Goal: Task Accomplishment & Management: Manage account settings

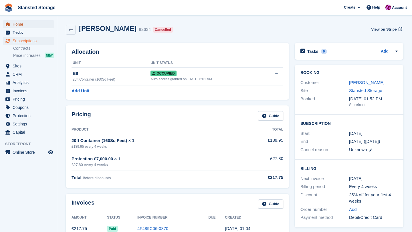
click at [23, 25] on span "Home" at bounding box center [30, 24] width 34 height 8
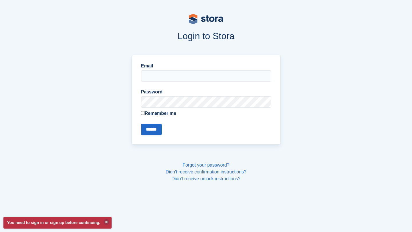
type input "**********"
click at [150, 129] on input "******" at bounding box center [151, 129] width 21 height 11
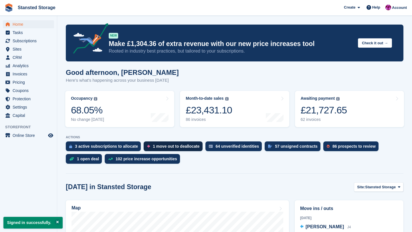
click at [158, 149] on div "1 move out to deallocate" at bounding box center [176, 146] width 47 height 5
click at [94, 147] on div "3 active subscriptions to allocate" at bounding box center [106, 146] width 63 height 5
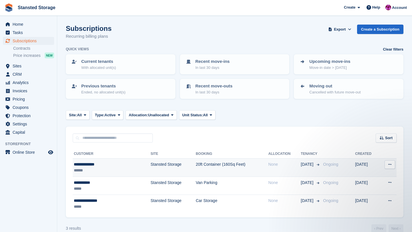
click at [196, 169] on td "20ft Container (160Sq Feet)" at bounding box center [232, 168] width 73 height 18
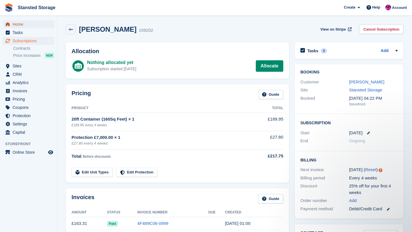
click at [24, 27] on span "Home" at bounding box center [30, 24] width 34 height 8
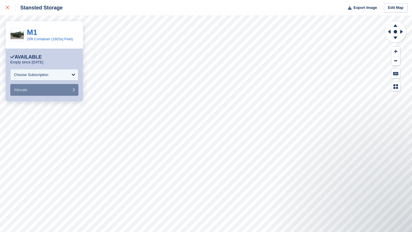
click at [9, 9] on div at bounding box center [10, 7] width 9 height 7
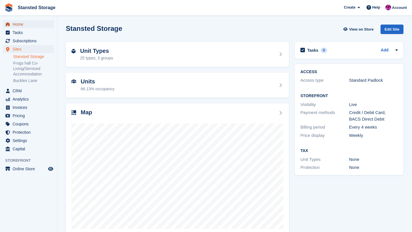
click at [24, 25] on span "Home" at bounding box center [30, 24] width 34 height 8
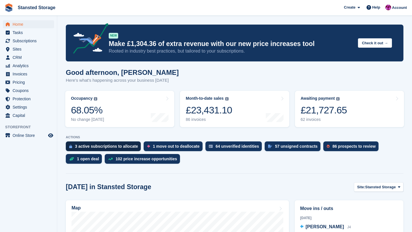
click at [126, 149] on div "3 active subscriptions to allocate" at bounding box center [106, 146] width 63 height 5
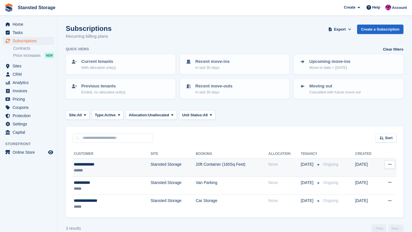
click at [151, 165] on td "Stansted Storage" at bounding box center [173, 168] width 45 height 18
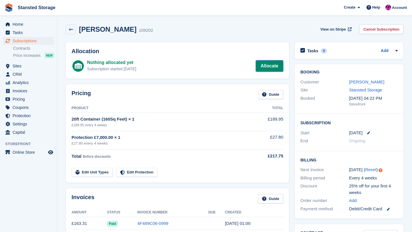
click at [264, 67] on link "Allocate" at bounding box center [269, 65] width 27 height 11
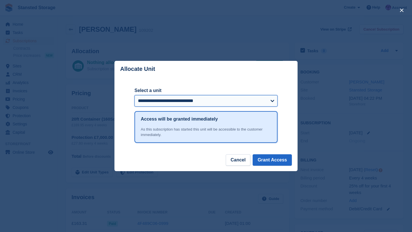
click at [252, 102] on select "**********" at bounding box center [206, 100] width 143 height 11
select select "******"
click at [135, 95] on select "**********" at bounding box center [206, 100] width 143 height 11
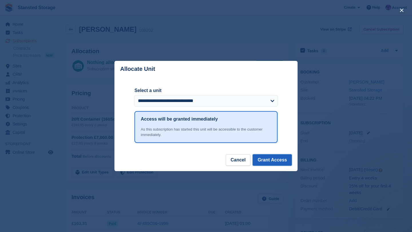
click at [264, 163] on button "Grant Access" at bounding box center [272, 160] width 39 height 11
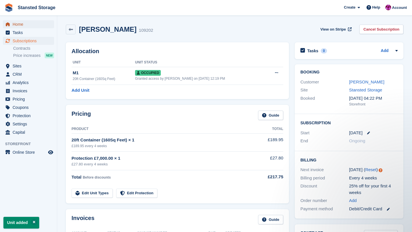
click at [31, 23] on span "Home" at bounding box center [30, 24] width 34 height 8
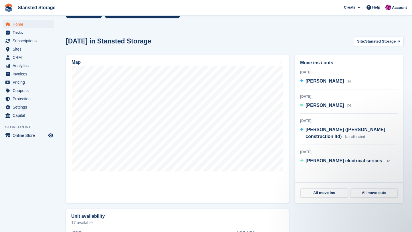
scroll to position [146, 0]
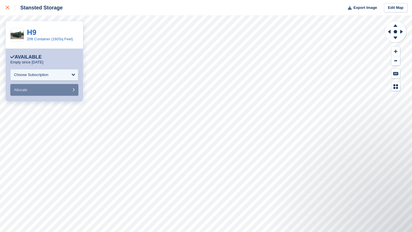
click at [7, 8] on icon at bounding box center [7, 7] width 3 height 3
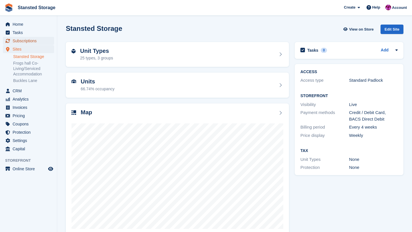
click at [25, 42] on span "Subscriptions" at bounding box center [30, 41] width 34 height 8
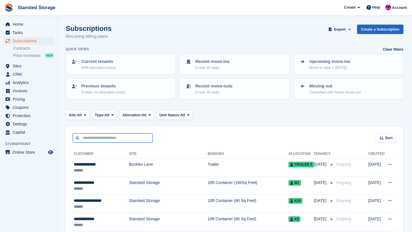
click at [99, 138] on input "text" at bounding box center [113, 138] width 80 height 9
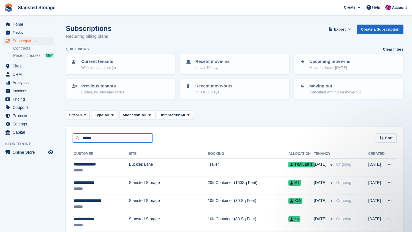
type input "******"
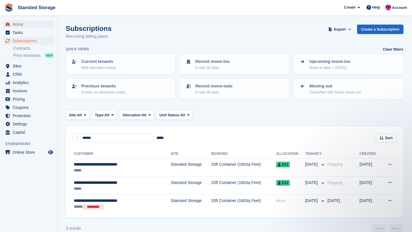
click at [30, 27] on span "Home" at bounding box center [30, 24] width 34 height 8
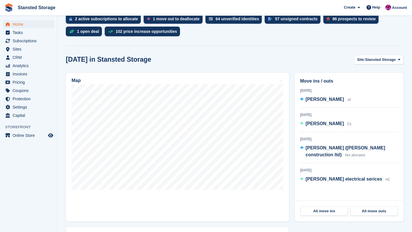
scroll to position [129, 0]
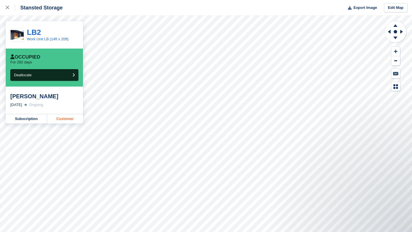
click at [71, 119] on link "Customer" at bounding box center [65, 119] width 36 height 9
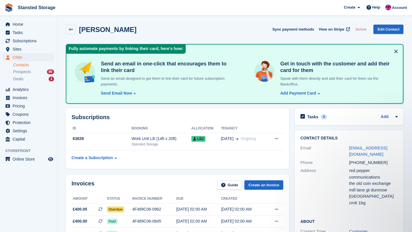
click at [395, 50] on button at bounding box center [396, 51] width 9 height 9
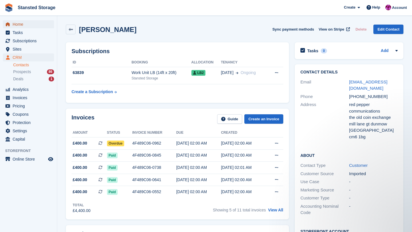
click at [35, 25] on span "Home" at bounding box center [30, 24] width 34 height 8
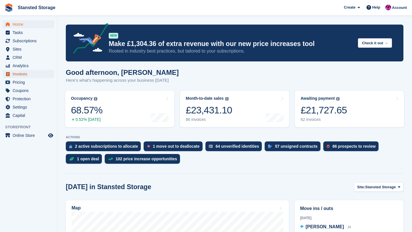
click at [26, 74] on span "Invoices" at bounding box center [30, 74] width 34 height 8
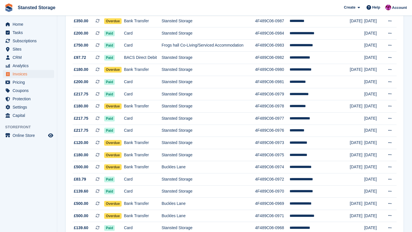
scroll to position [502, 0]
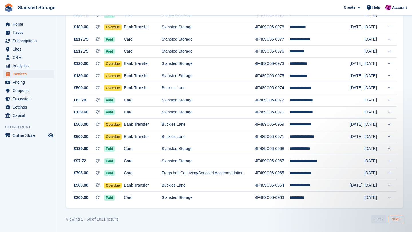
click at [395, 220] on link "Next ›" at bounding box center [396, 219] width 15 height 9
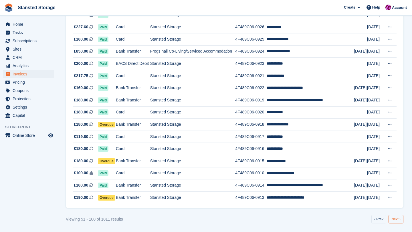
click at [397, 220] on link "Next ›" at bounding box center [396, 219] width 15 height 9
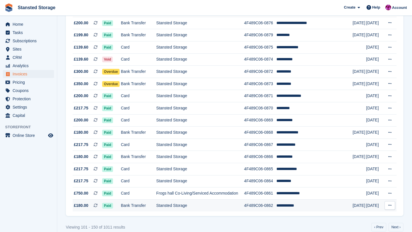
scroll to position [495, 0]
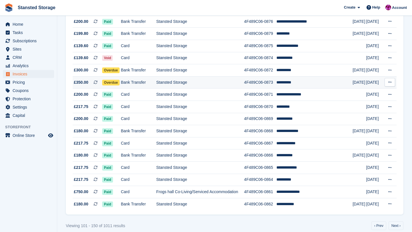
click at [223, 86] on td "Stansted Storage" at bounding box center [200, 82] width 88 height 12
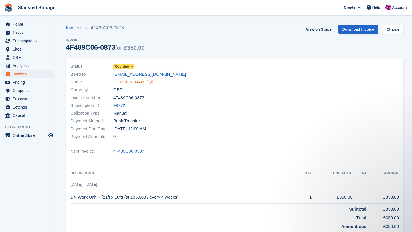
click at [126, 82] on link "[PERSON_NAME] yl" at bounding box center [133, 82] width 40 height 7
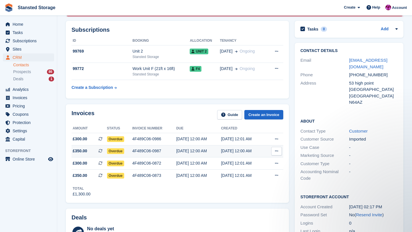
scroll to position [72, 0]
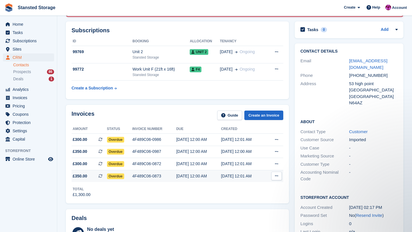
click at [274, 176] on button at bounding box center [276, 176] width 11 height 9
click at [257, 187] on p "Download PDF" at bounding box center [255, 187] width 50 height 7
click at [145, 175] on div "4F489C06-0873" at bounding box center [154, 176] width 44 height 6
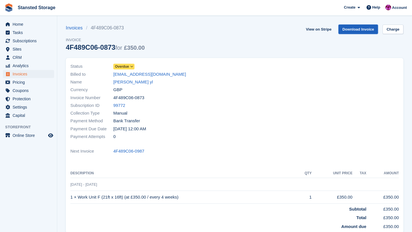
click at [355, 31] on link "Download Invoice" at bounding box center [359, 29] width 40 height 9
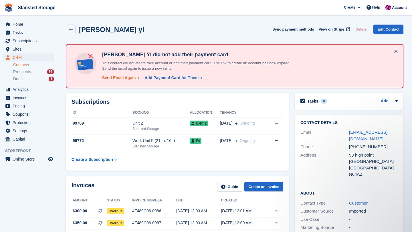
click at [129, 76] on div "Send Email Again" at bounding box center [119, 78] width 34 height 6
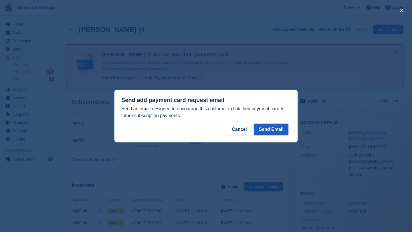
click at [268, 129] on button "Send Email" at bounding box center [271, 129] width 34 height 11
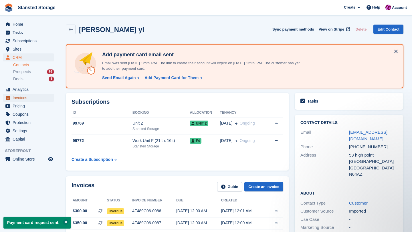
click at [23, 98] on span "Invoices" at bounding box center [30, 98] width 34 height 8
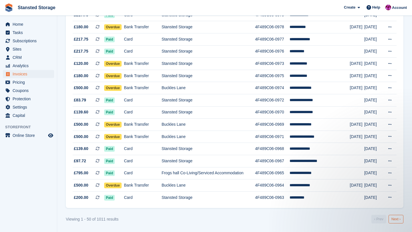
click at [393, 220] on link "Next ›" at bounding box center [396, 219] width 15 height 9
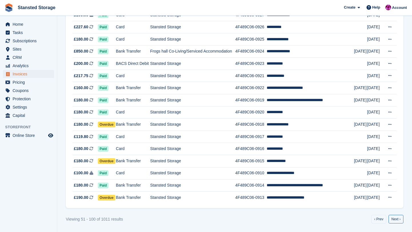
click at [393, 220] on link "Next ›" at bounding box center [396, 219] width 15 height 9
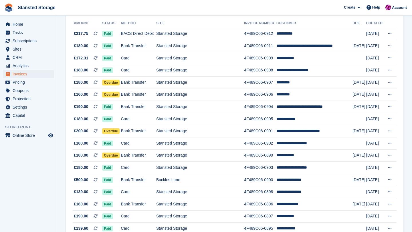
scroll to position [67, 0]
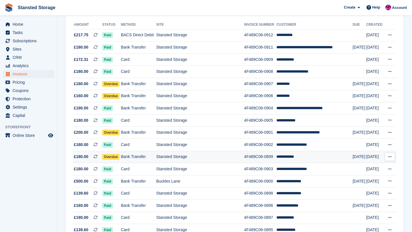
click at [183, 158] on td "Stansted Storage" at bounding box center [200, 157] width 88 height 12
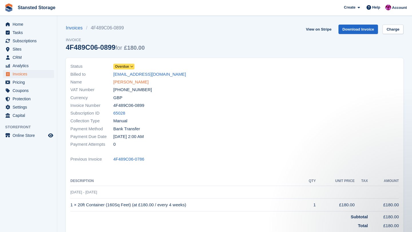
click at [134, 82] on link "jamie pocock" at bounding box center [130, 82] width 35 height 7
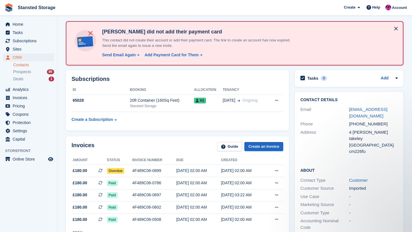
scroll to position [23, 0]
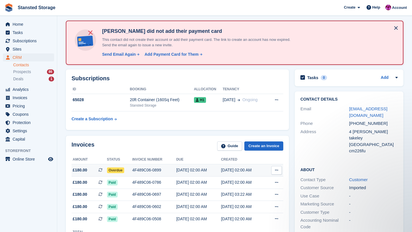
click at [274, 173] on button at bounding box center [276, 170] width 11 height 9
click at [173, 174] on td "4F489C06-0899" at bounding box center [154, 171] width 44 height 12
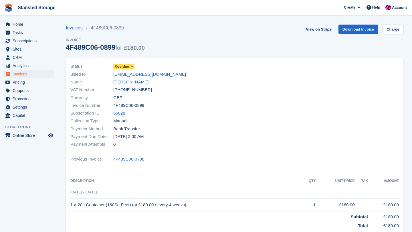
click at [132, 65] on icon at bounding box center [131, 66] width 3 height 3
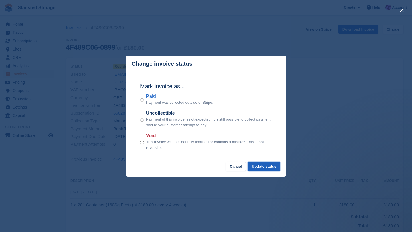
click at [260, 169] on button "Update status" at bounding box center [264, 166] width 33 height 9
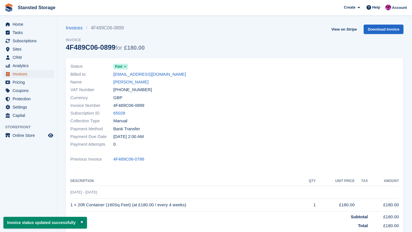
click at [35, 74] on span "Invoices" at bounding box center [30, 74] width 34 height 8
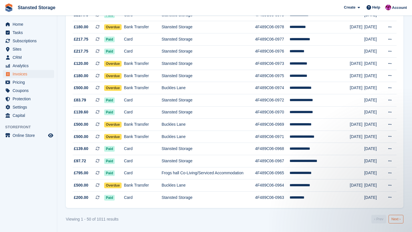
click at [398, 220] on link "Next ›" at bounding box center [396, 219] width 15 height 9
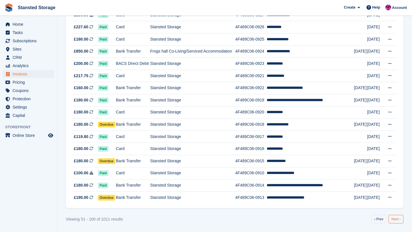
click at [399, 220] on link "Next ›" at bounding box center [396, 219] width 15 height 9
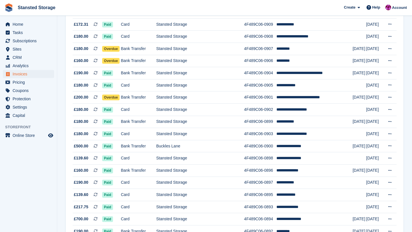
scroll to position [99, 0]
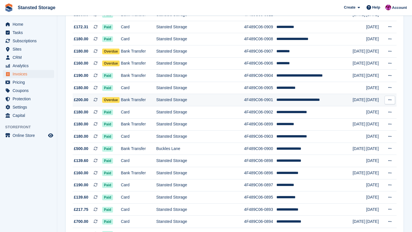
click at [170, 104] on td "Stansted Storage" at bounding box center [200, 100] width 88 height 12
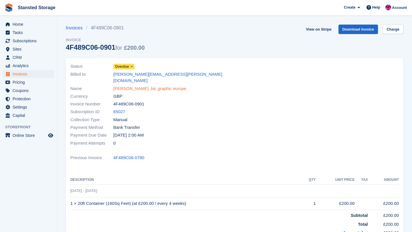
click at [153, 86] on link "[PERSON_NAME] ,bic graphic europe" at bounding box center [149, 89] width 73 height 7
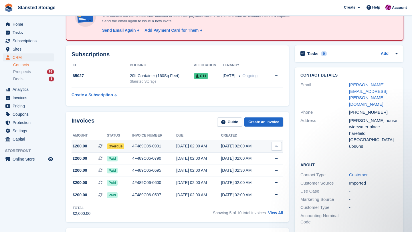
click at [273, 148] on button at bounding box center [276, 146] width 11 height 9
click at [188, 145] on div "[DATE] 02:00 AM" at bounding box center [198, 146] width 45 height 6
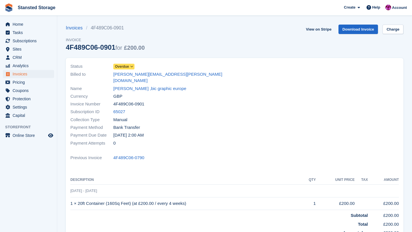
click at [133, 68] on icon at bounding box center [131, 66] width 3 height 3
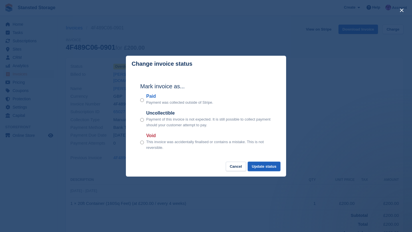
click at [255, 169] on button "Update status" at bounding box center [264, 166] width 33 height 9
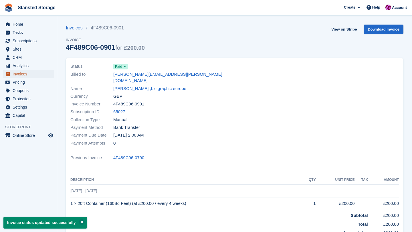
click at [45, 74] on span "Invoices" at bounding box center [30, 74] width 34 height 8
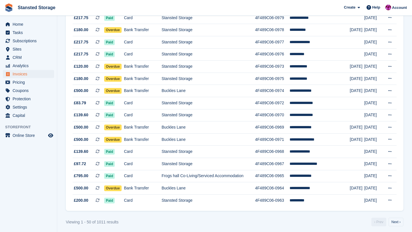
scroll to position [502, 0]
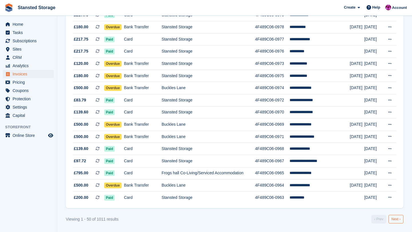
click at [397, 218] on link "Next ›" at bounding box center [396, 219] width 15 height 9
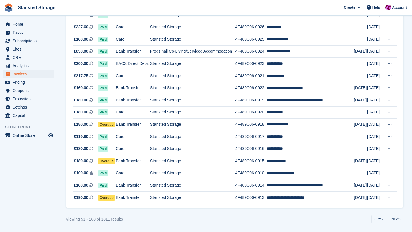
click at [397, 218] on link "Next ›" at bounding box center [396, 219] width 15 height 9
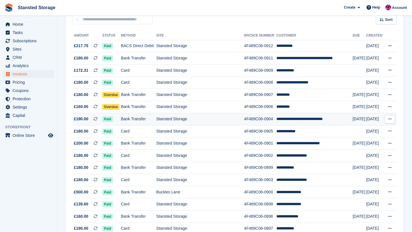
scroll to position [55, 0]
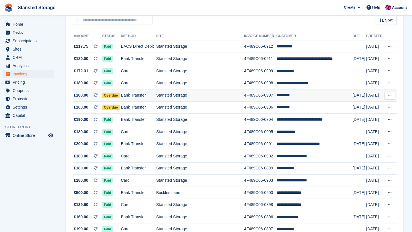
click at [147, 98] on td "Bank Transfer" at bounding box center [138, 96] width 35 height 12
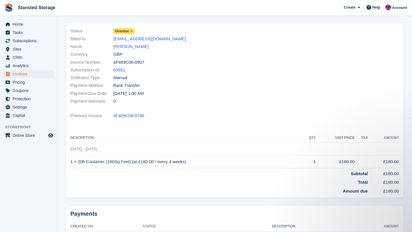
scroll to position [34, 0]
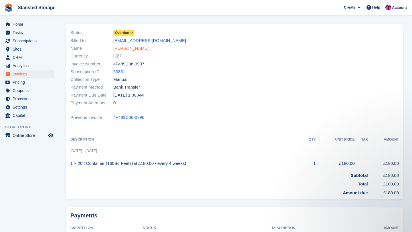
click at [130, 48] on link "[PERSON_NAME]" at bounding box center [130, 48] width 35 height 7
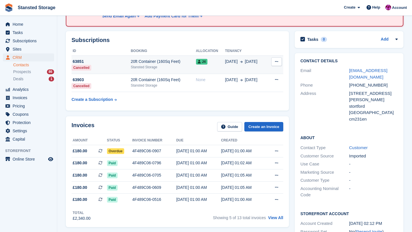
scroll to position [64, 0]
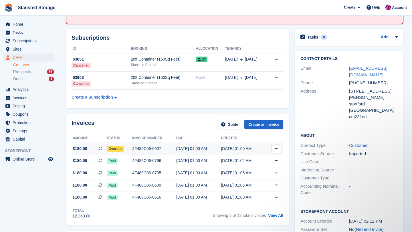
click at [228, 147] on div "28 Aug, 01:00 AM" at bounding box center [243, 149] width 45 height 6
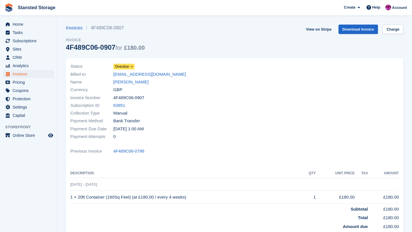
click at [133, 66] on icon at bounding box center [131, 66] width 3 height 3
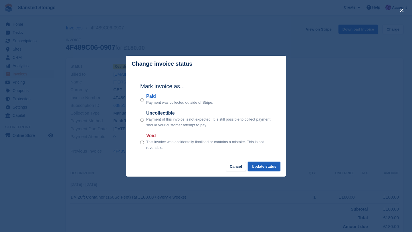
click at [257, 167] on button "Update status" at bounding box center [264, 166] width 33 height 9
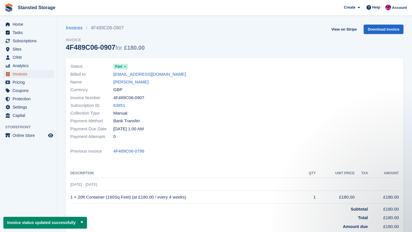
click at [35, 73] on span "Invoices" at bounding box center [30, 74] width 34 height 8
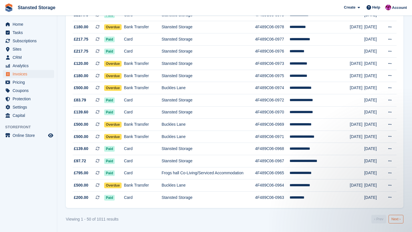
click at [393, 221] on link "Next ›" at bounding box center [396, 219] width 15 height 9
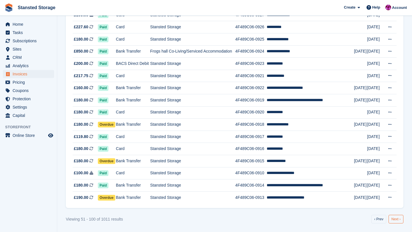
click at [395, 218] on link "Next ›" at bounding box center [396, 219] width 15 height 9
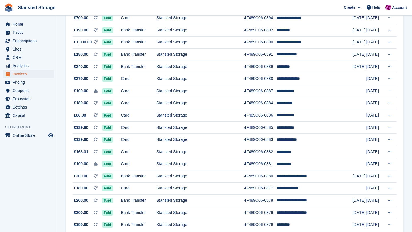
scroll to position [502, 0]
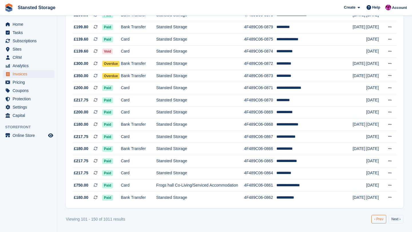
click at [373, 218] on link "‹ Prev" at bounding box center [379, 219] width 15 height 9
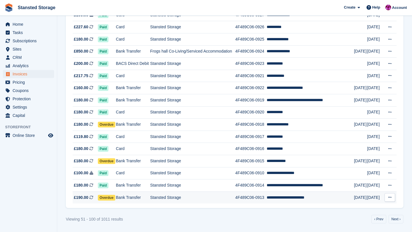
click at [171, 198] on td "Stansted Storage" at bounding box center [192, 198] width 85 height 12
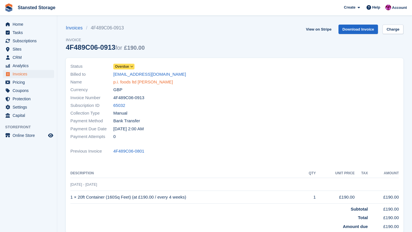
click at [143, 81] on link "p.i. foods ltd [PERSON_NAME]" at bounding box center [143, 82] width 60 height 7
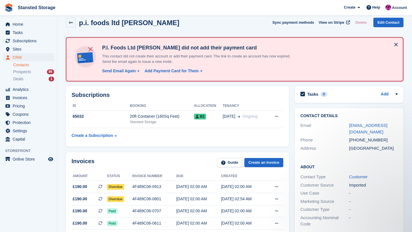
scroll to position [2, 0]
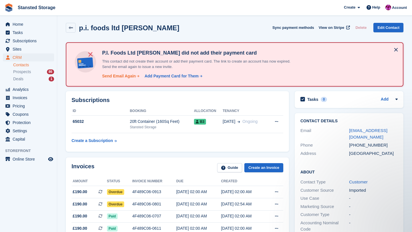
click at [129, 76] on div "Send Email Again" at bounding box center [119, 76] width 34 height 6
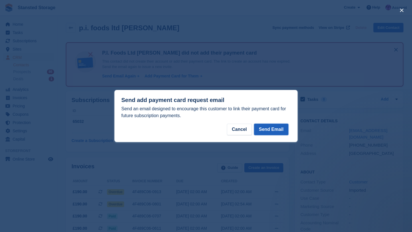
click at [269, 127] on button "Send Email" at bounding box center [271, 129] width 34 height 11
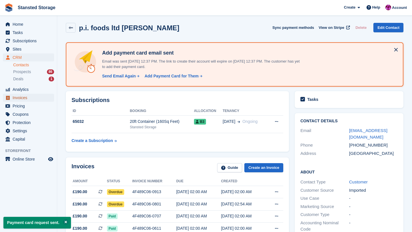
click at [25, 96] on span "Invoices" at bounding box center [30, 98] width 34 height 8
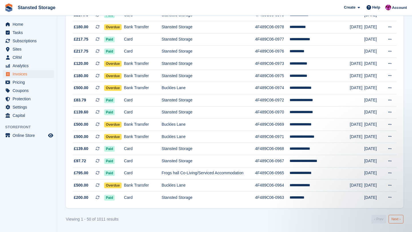
click at [393, 219] on link "Next ›" at bounding box center [396, 219] width 15 height 9
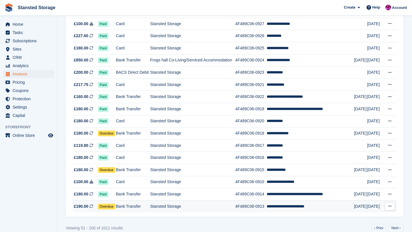
scroll to position [492, 0]
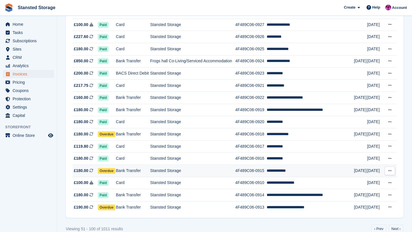
click at [284, 173] on td "**********" at bounding box center [310, 171] width 87 height 12
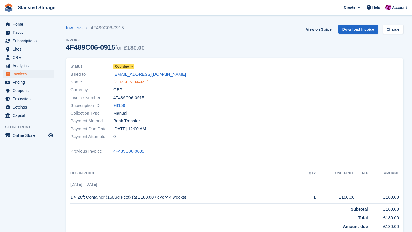
click at [127, 82] on link "[PERSON_NAME]" at bounding box center [130, 82] width 35 height 7
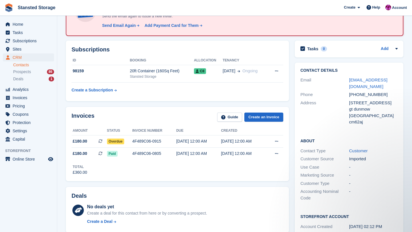
scroll to position [52, 0]
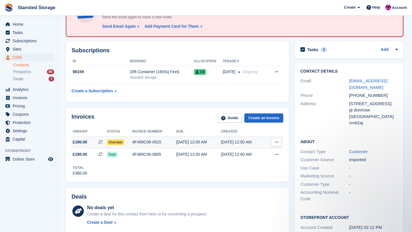
click at [173, 147] on td "4F489C06-0915" at bounding box center [154, 143] width 44 height 12
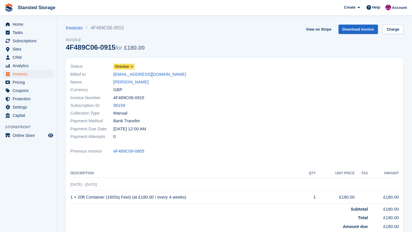
click at [132, 66] on icon at bounding box center [131, 66] width 3 height 3
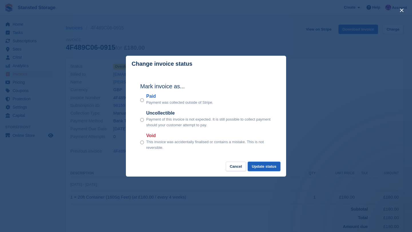
click at [263, 167] on button "Update status" at bounding box center [264, 166] width 33 height 9
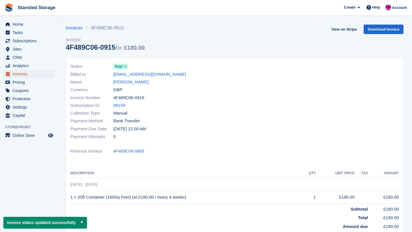
click at [44, 78] on span "Invoices" at bounding box center [30, 74] width 34 height 8
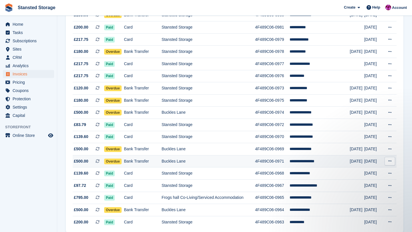
scroll to position [502, 0]
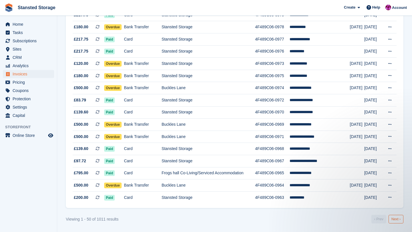
click at [393, 218] on link "Next ›" at bounding box center [396, 219] width 15 height 9
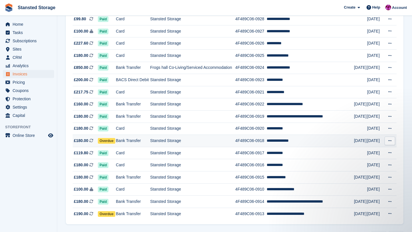
click at [182, 142] on td "Stansted Storage" at bounding box center [192, 141] width 85 height 12
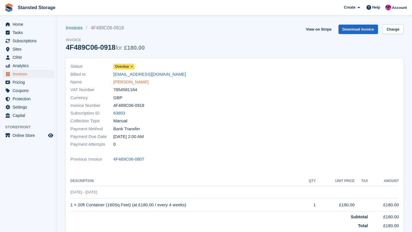
click at [139, 82] on link "[PERSON_NAME]" at bounding box center [130, 82] width 35 height 7
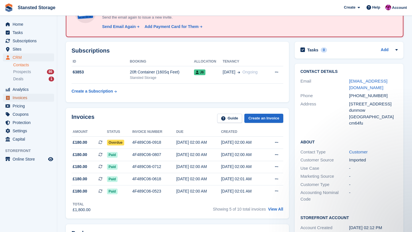
click at [32, 100] on span "Invoices" at bounding box center [30, 98] width 34 height 8
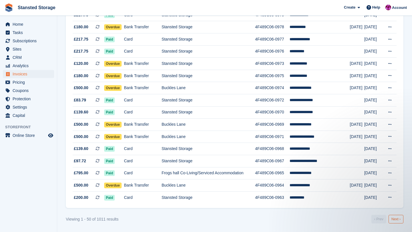
click at [397, 221] on link "Next ›" at bounding box center [396, 219] width 15 height 9
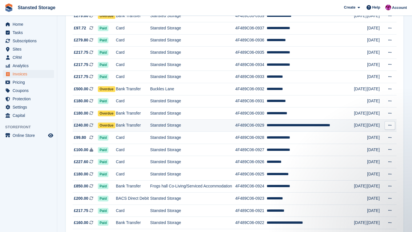
click at [263, 128] on td "4F489C06-0929" at bounding box center [250, 126] width 31 height 12
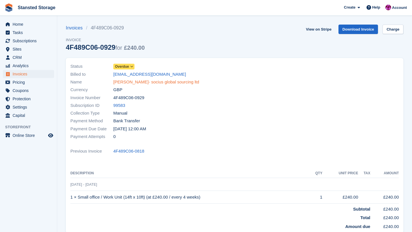
click at [155, 82] on link "[PERSON_NAME]- socius global sourcing ltd" at bounding box center [156, 82] width 86 height 7
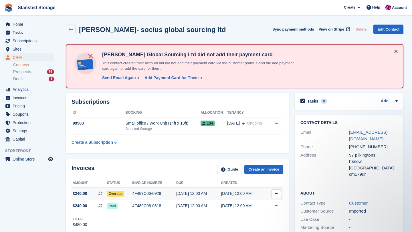
click at [151, 197] on div "4F489C06-0929" at bounding box center [154, 194] width 44 height 6
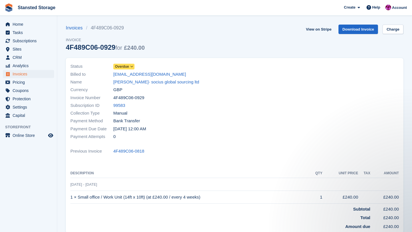
click at [132, 68] on icon at bounding box center [131, 66] width 3 height 3
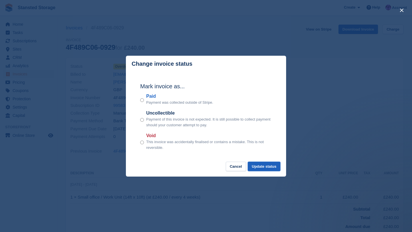
click at [270, 167] on button "Update status" at bounding box center [264, 166] width 33 height 9
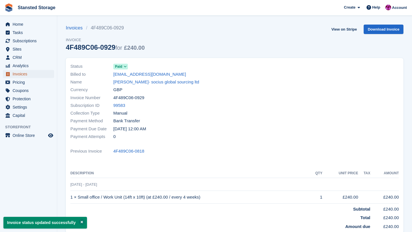
click at [33, 76] on span "Invoices" at bounding box center [30, 74] width 34 height 8
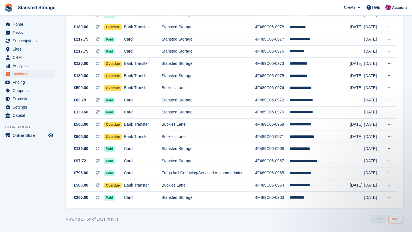
click at [392, 218] on link "Next ›" at bounding box center [396, 219] width 15 height 9
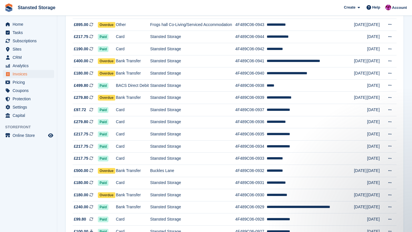
scroll to position [284, 0]
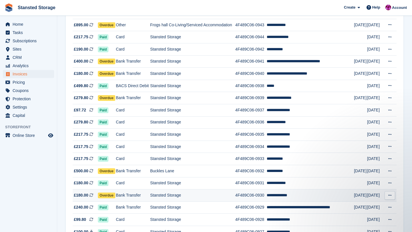
click at [231, 194] on td "Stansted Storage" at bounding box center [192, 196] width 85 height 12
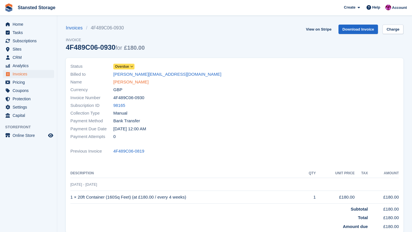
click at [139, 84] on link "steve godleman" at bounding box center [130, 82] width 35 height 7
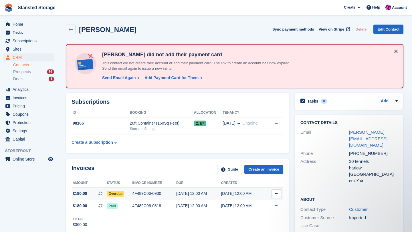
click at [173, 196] on div "4F489C06-0930" at bounding box center [154, 194] width 44 height 6
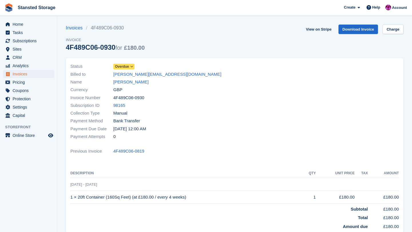
click at [133, 67] on icon at bounding box center [131, 66] width 3 height 3
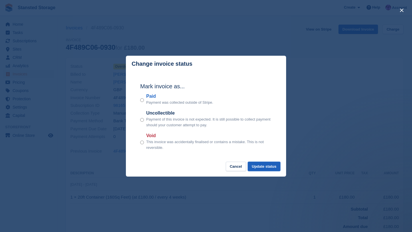
click at [254, 169] on button "Update status" at bounding box center [264, 166] width 33 height 9
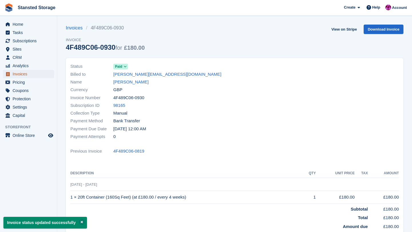
click at [40, 72] on span "Invoices" at bounding box center [30, 74] width 34 height 8
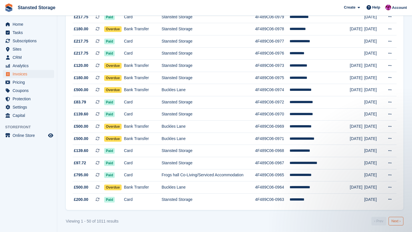
click at [391, 221] on link "Next ›" at bounding box center [396, 221] width 15 height 9
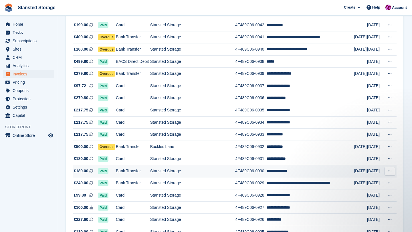
scroll to position [305, 0]
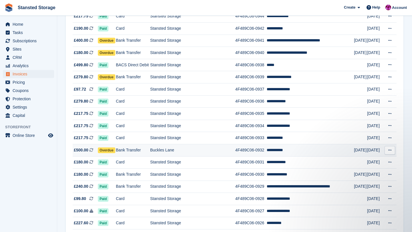
click at [290, 153] on td "**********" at bounding box center [310, 150] width 87 height 12
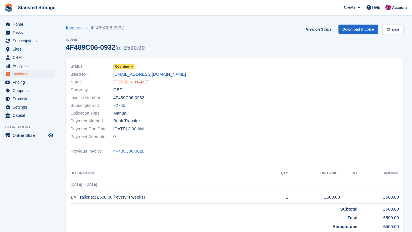
click at [131, 82] on link "[PERSON_NAME]" at bounding box center [130, 82] width 35 height 7
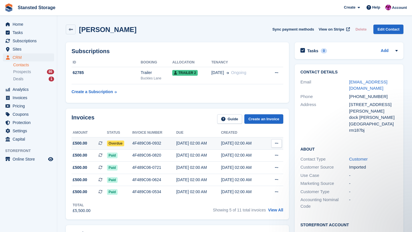
click at [153, 147] on td "4F489C06-0932" at bounding box center [154, 143] width 44 height 12
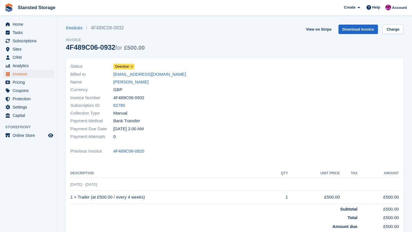
click at [134, 68] on span at bounding box center [132, 66] width 5 height 5
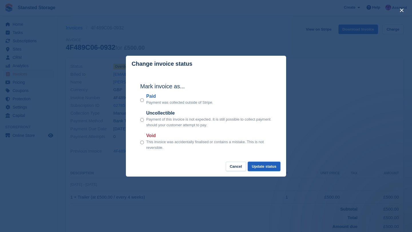
click at [255, 169] on button "Update status" at bounding box center [264, 166] width 33 height 9
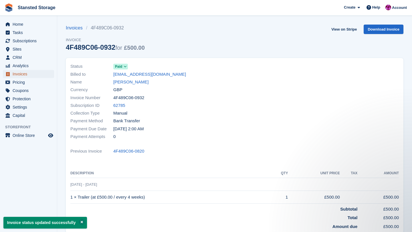
click at [27, 73] on span "Invoices" at bounding box center [30, 74] width 34 height 8
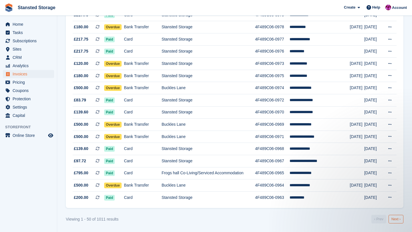
click at [395, 219] on link "Next ›" at bounding box center [396, 219] width 15 height 9
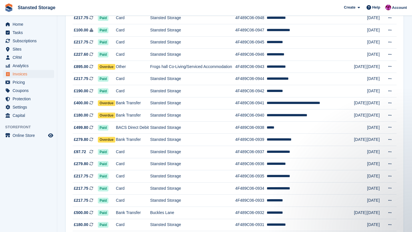
scroll to position [240, 0]
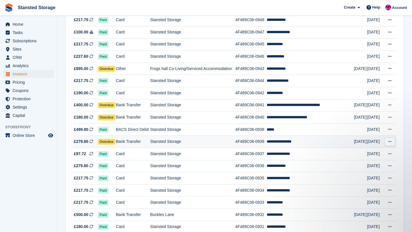
click at [255, 143] on td "4F489C06-0939" at bounding box center [250, 142] width 31 height 12
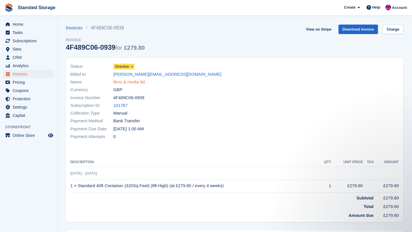
click at [136, 82] on link "films & media ltd" at bounding box center [128, 82] width 31 height 7
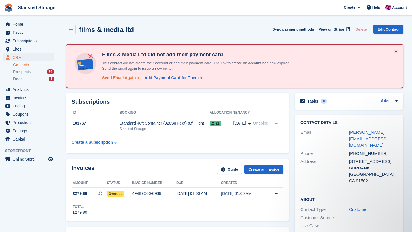
click at [115, 77] on div "Send Email Again" at bounding box center [119, 78] width 34 height 6
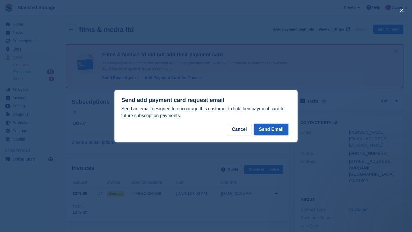
click at [264, 133] on button "Send Email" at bounding box center [271, 129] width 34 height 11
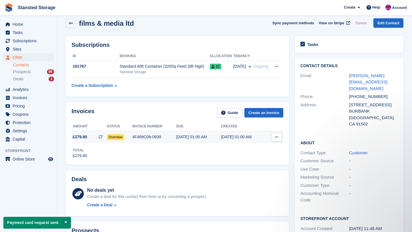
click at [204, 139] on div "07 Sep, 01:00 AM" at bounding box center [198, 137] width 45 height 6
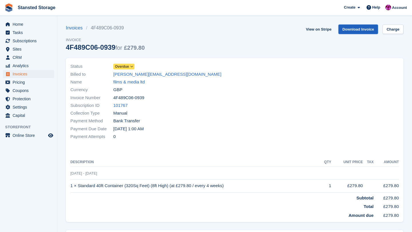
click at [354, 32] on link "Download Invoice" at bounding box center [359, 29] width 40 height 9
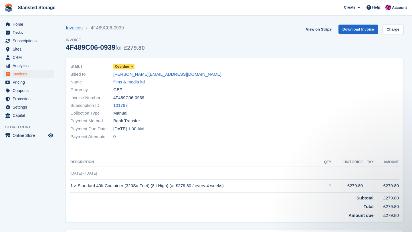
drag, startPoint x: 112, startPoint y: 76, endPoint x: 163, endPoint y: 76, distance: 51.0
click at [163, 76] on div "Billed to amy@practicalmagic.tv" at bounding box center [150, 74] width 161 height 8
copy div "amy@practicalmagic.tv"
click at [28, 76] on span "Invoices" at bounding box center [30, 74] width 34 height 8
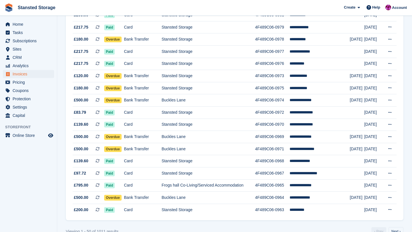
scroll to position [502, 0]
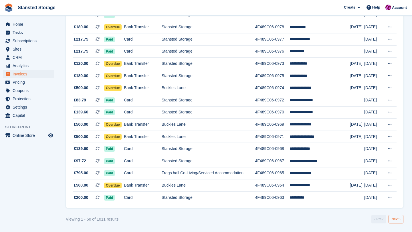
click at [390, 218] on link "Next ›" at bounding box center [396, 219] width 15 height 9
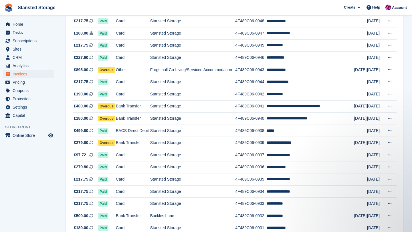
scroll to position [235, 0]
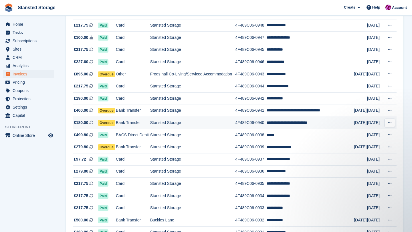
click at [267, 122] on td "4F489C06-0940" at bounding box center [250, 123] width 31 height 12
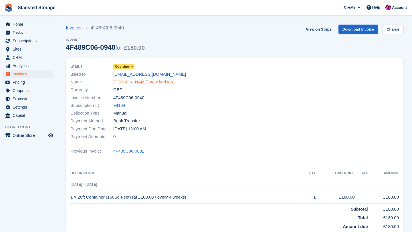
click at [147, 82] on link "[PERSON_NAME] new horizon" at bounding box center [143, 82] width 60 height 7
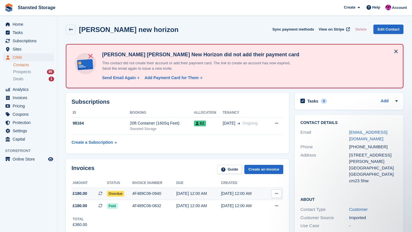
click at [223, 194] on div "[DATE] 12:00 AM" at bounding box center [243, 194] width 45 height 6
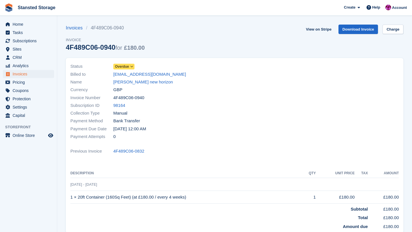
click at [133, 66] on icon at bounding box center [131, 66] width 3 height 3
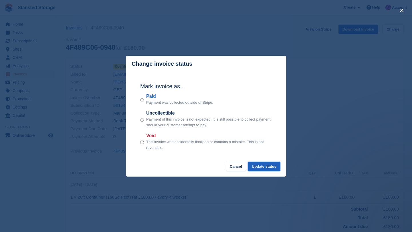
click at [257, 166] on button "Update status" at bounding box center [264, 166] width 33 height 9
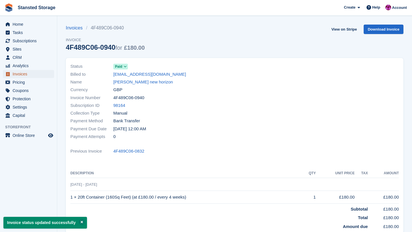
click at [50, 75] on link "Invoices" at bounding box center [28, 74] width 51 height 8
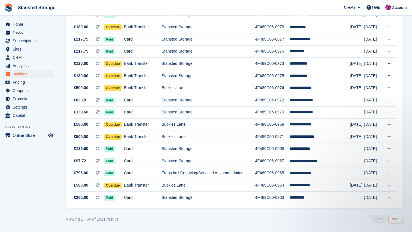
click at [394, 218] on link "Next ›" at bounding box center [396, 219] width 15 height 9
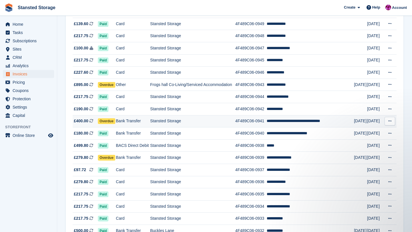
click at [248, 123] on td "4F489C06-0941" at bounding box center [250, 121] width 31 height 12
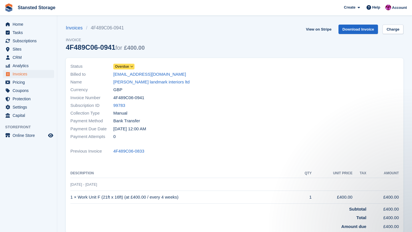
click at [133, 68] on icon at bounding box center [131, 66] width 3 height 3
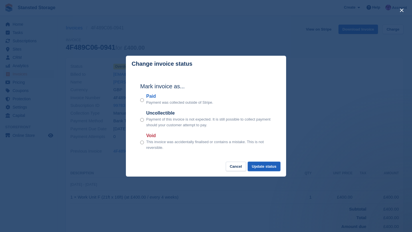
click at [258, 171] on button "Update status" at bounding box center [264, 166] width 33 height 9
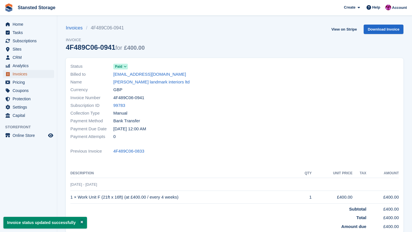
click at [36, 72] on span "Invoices" at bounding box center [30, 74] width 34 height 8
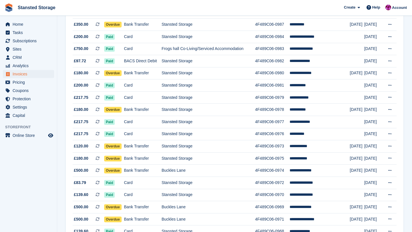
scroll to position [502, 0]
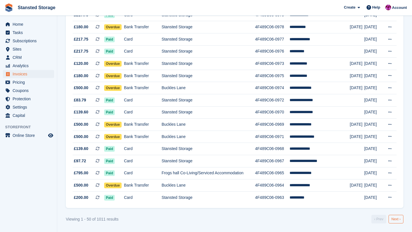
click at [393, 222] on link "Next ›" at bounding box center [396, 219] width 15 height 9
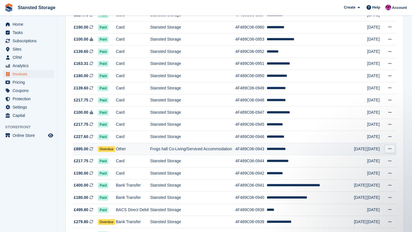
click at [276, 151] on td "**********" at bounding box center [310, 149] width 87 height 12
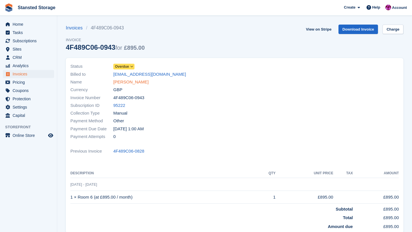
click at [131, 80] on link "[PERSON_NAME]" at bounding box center [130, 82] width 35 height 7
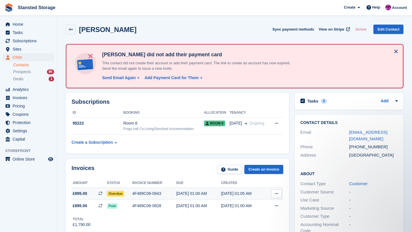
click at [160, 194] on div "4F489C06-0943" at bounding box center [154, 194] width 44 height 6
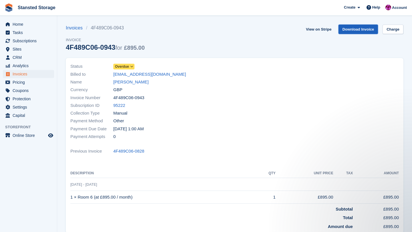
click at [350, 31] on link "Download Invoice" at bounding box center [359, 29] width 40 height 9
drag, startPoint x: 105, startPoint y: 76, endPoint x: 160, endPoint y: 77, distance: 55.3
click at [160, 77] on div "Billed to dd2774@myyahoo.com" at bounding box center [150, 74] width 161 height 8
click at [135, 82] on link "damien daniel" at bounding box center [130, 82] width 35 height 7
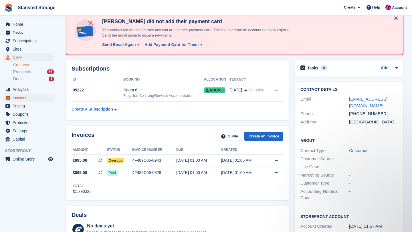
click at [31, 101] on span "Invoices" at bounding box center [30, 98] width 34 height 8
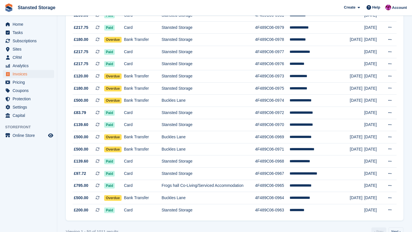
scroll to position [502, 0]
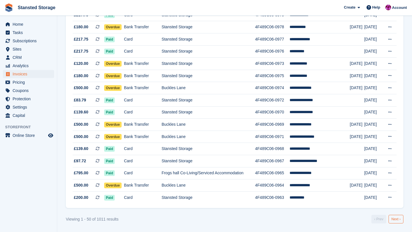
click at [392, 218] on link "Next ›" at bounding box center [396, 219] width 15 height 9
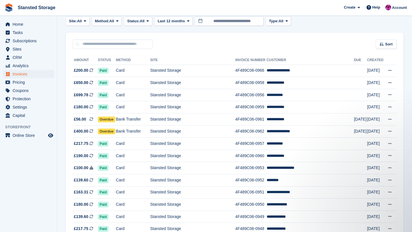
scroll to position [27, 0]
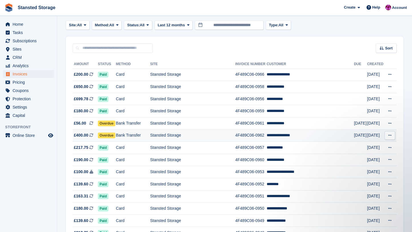
click at [255, 139] on td "4F489C06-0962" at bounding box center [250, 136] width 31 height 12
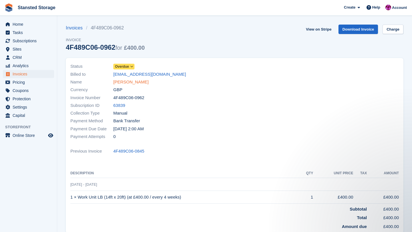
click at [137, 82] on link "[PERSON_NAME]" at bounding box center [130, 82] width 35 height 7
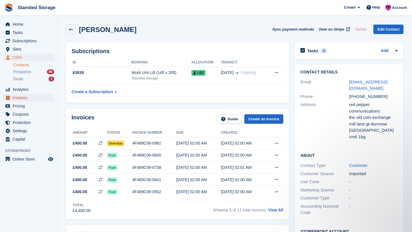
click at [25, 98] on span "Invoices" at bounding box center [30, 98] width 34 height 8
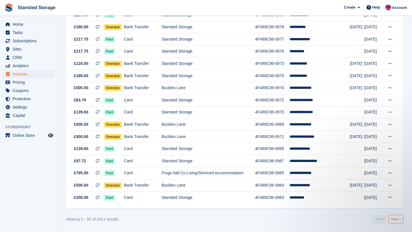
click at [390, 219] on link "Next ›" at bounding box center [396, 219] width 15 height 9
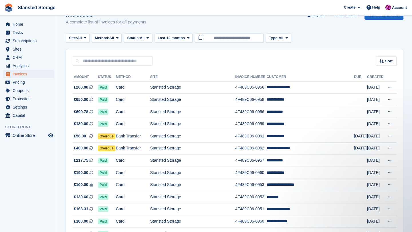
scroll to position [12, 0]
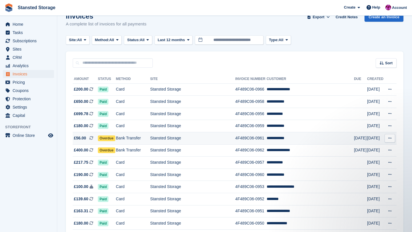
click at [262, 138] on td "4F489C06-0961" at bounding box center [250, 139] width 31 height 12
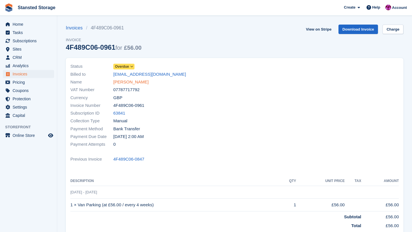
click at [136, 84] on link "[PERSON_NAME]" at bounding box center [130, 82] width 35 height 7
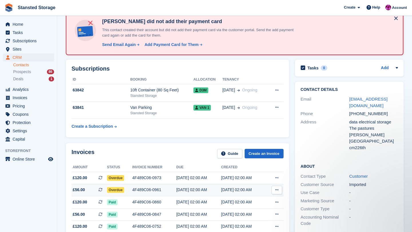
click at [173, 190] on div "4F489C06-0961" at bounding box center [154, 190] width 44 height 6
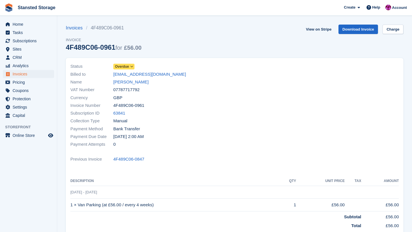
click at [132, 68] on icon at bounding box center [131, 66] width 3 height 3
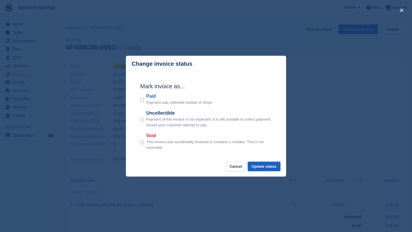
click at [270, 168] on button "Update status" at bounding box center [264, 166] width 33 height 9
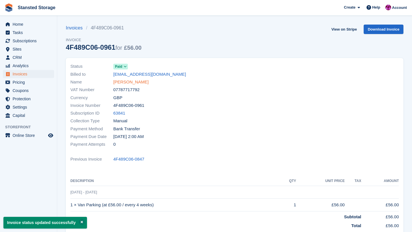
click at [138, 80] on link "stan svoboda" at bounding box center [130, 82] width 35 height 7
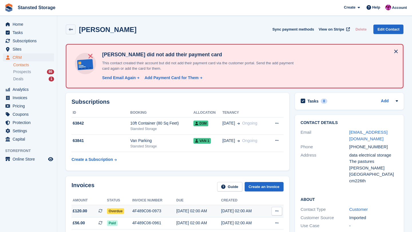
click at [187, 212] on div "14 Sep, 02:00 AM" at bounding box center [198, 211] width 45 height 6
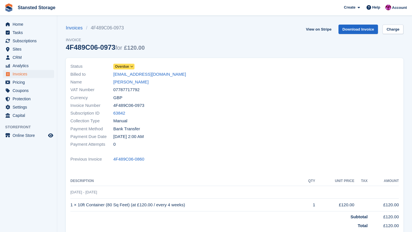
click at [133, 66] on icon at bounding box center [131, 66] width 3 height 3
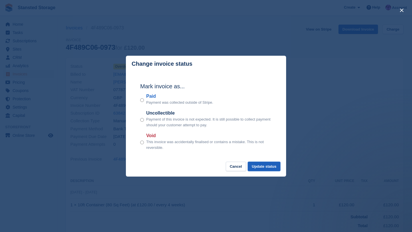
click at [254, 169] on button "Update status" at bounding box center [264, 166] width 33 height 9
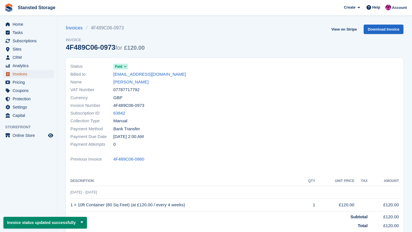
click at [32, 75] on span "Invoices" at bounding box center [30, 74] width 34 height 8
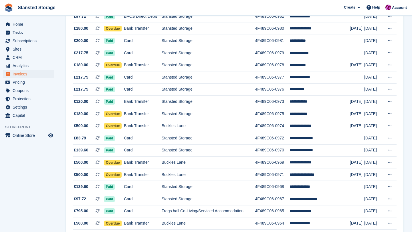
scroll to position [502, 0]
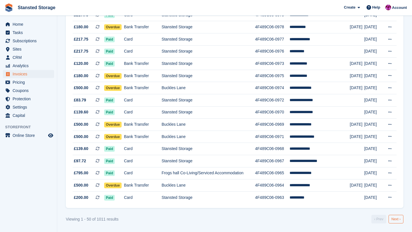
click at [392, 218] on link "Next ›" at bounding box center [396, 219] width 15 height 9
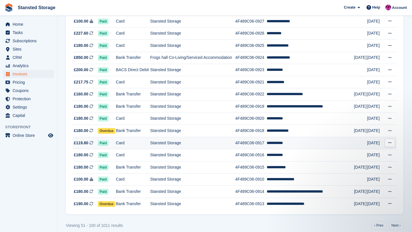
scroll to position [502, 0]
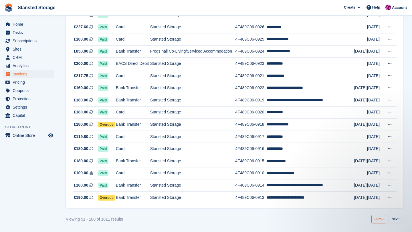
click at [375, 219] on link "‹ Prev" at bounding box center [379, 219] width 15 height 9
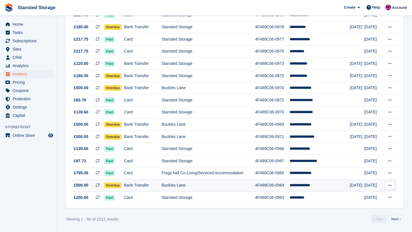
click at [165, 188] on td "Buckles Lane" at bounding box center [209, 186] width 94 height 12
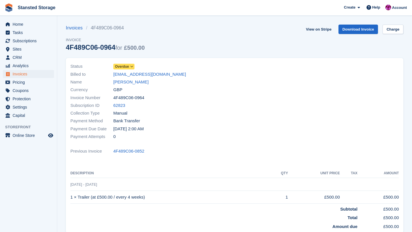
click at [133, 68] on icon at bounding box center [131, 66] width 3 height 3
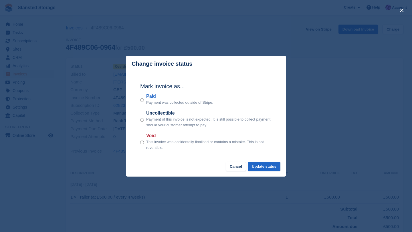
click at [257, 171] on footer "Cancel Update status" at bounding box center [206, 169] width 160 height 15
click at [257, 171] on button "Update status" at bounding box center [264, 166] width 33 height 9
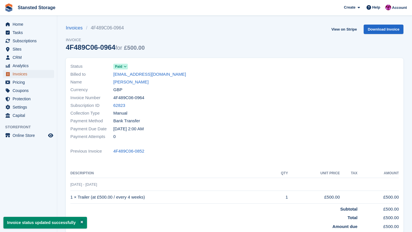
click at [31, 71] on span "Invoices" at bounding box center [30, 74] width 34 height 8
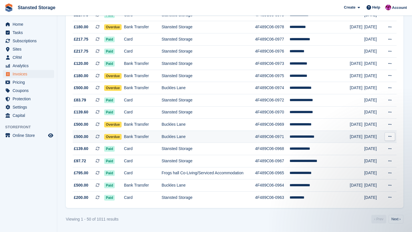
click at [158, 135] on td "Bank Transfer" at bounding box center [143, 137] width 38 height 12
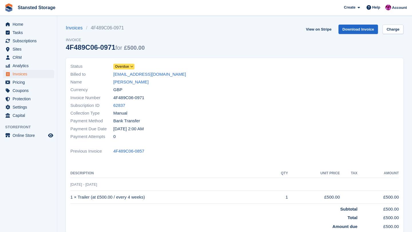
click at [133, 68] on icon at bounding box center [131, 66] width 3 height 3
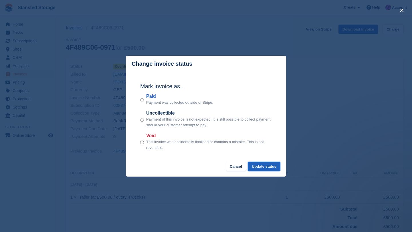
click at [256, 170] on button "Update status" at bounding box center [264, 166] width 33 height 9
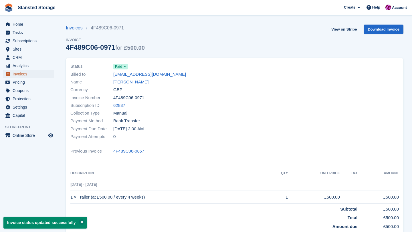
click at [45, 74] on span "Invoices" at bounding box center [30, 74] width 34 height 8
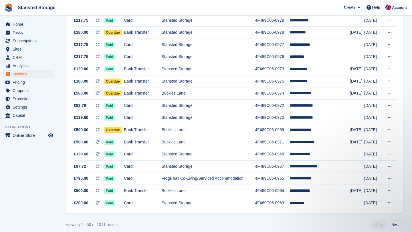
scroll to position [496, 0]
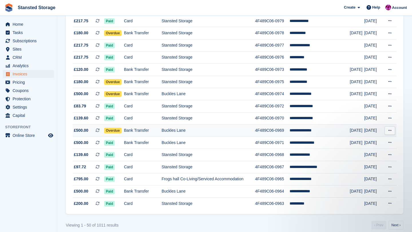
click at [165, 134] on td "Buckles Lane" at bounding box center [209, 131] width 94 height 12
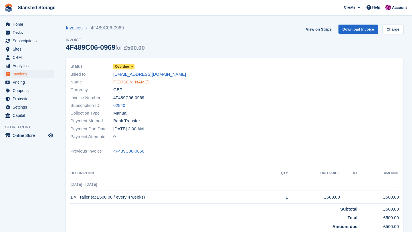
click at [136, 81] on link "[PERSON_NAME]" at bounding box center [130, 82] width 35 height 7
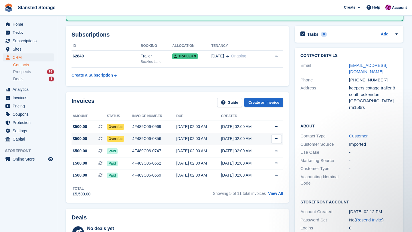
click at [172, 139] on div "4F489C06-0856" at bounding box center [154, 139] width 44 height 6
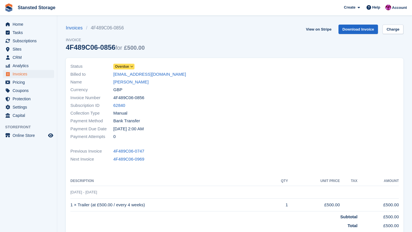
click at [133, 67] on icon at bounding box center [131, 66] width 3 height 3
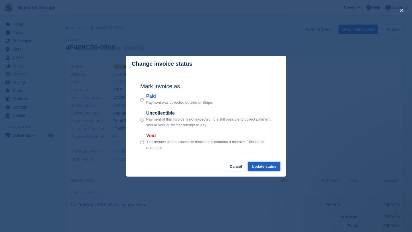
click at [257, 169] on button "Update status" at bounding box center [264, 166] width 33 height 9
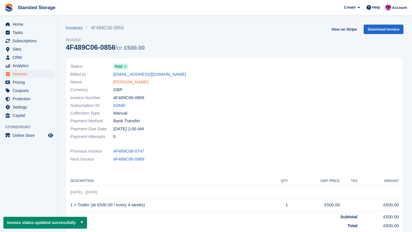
click at [140, 81] on link "[PERSON_NAME]" at bounding box center [130, 82] width 35 height 7
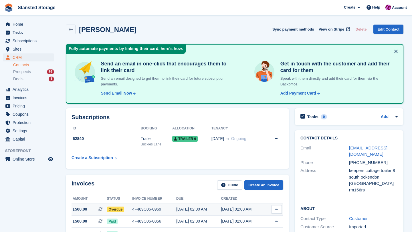
click at [146, 208] on div "4F489C06-0969" at bounding box center [154, 210] width 44 height 6
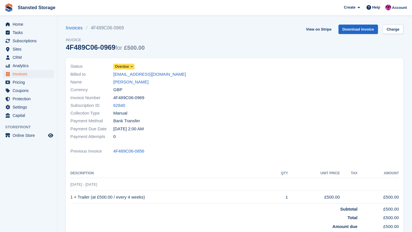
click at [131, 66] on span at bounding box center [132, 66] width 5 height 5
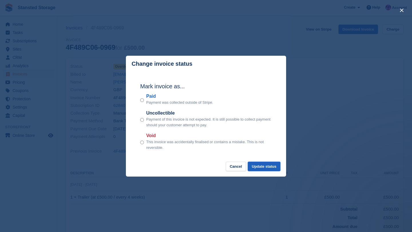
click at [263, 167] on button "Update status" at bounding box center [264, 166] width 33 height 9
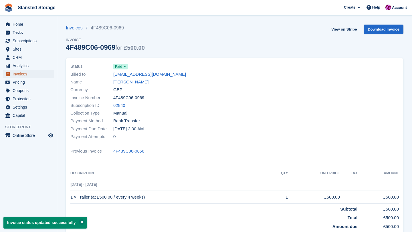
click at [34, 74] on span "Invoices" at bounding box center [30, 74] width 34 height 8
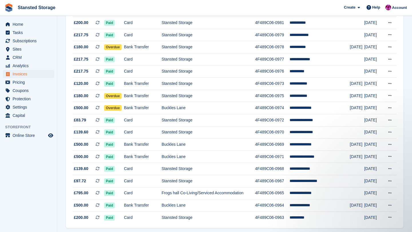
scroll to position [481, 0]
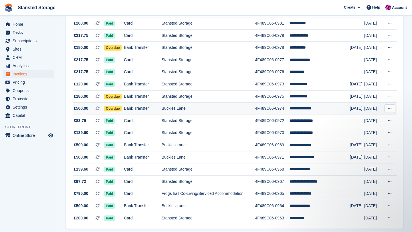
click at [128, 108] on td "Bank Transfer" at bounding box center [143, 109] width 38 height 12
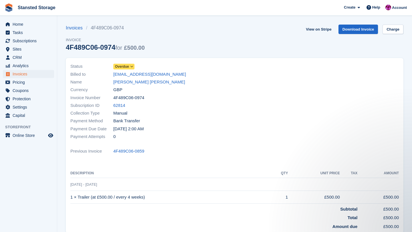
click at [132, 68] on icon at bounding box center [131, 66] width 3 height 3
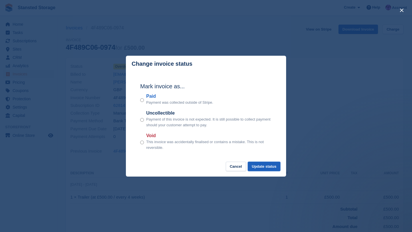
click at [260, 167] on button "Update status" at bounding box center [264, 166] width 33 height 9
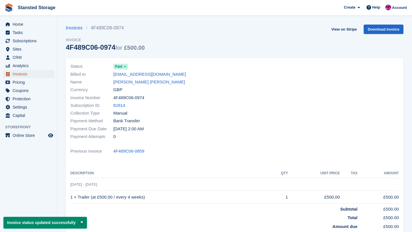
click at [45, 74] on span "Invoices" at bounding box center [30, 74] width 34 height 8
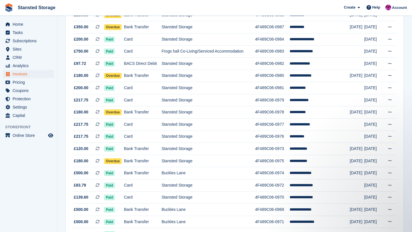
scroll to position [417, 0]
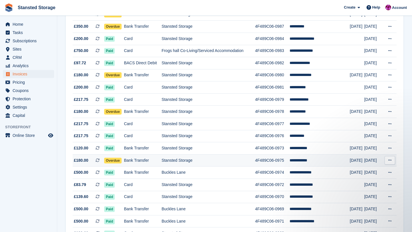
click at [202, 164] on td "Stansted Storage" at bounding box center [209, 161] width 94 height 12
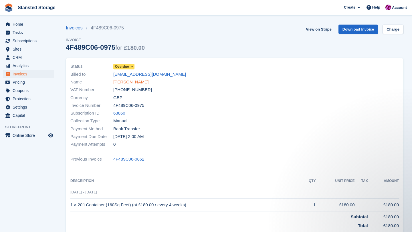
click at [127, 81] on link "[PERSON_NAME]" at bounding box center [130, 82] width 35 height 7
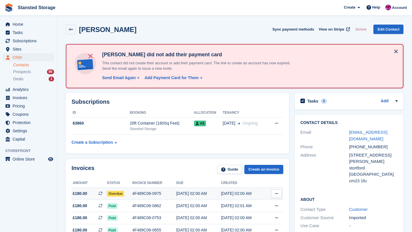
click at [173, 198] on td "4F489C06-0975" at bounding box center [154, 194] width 44 height 12
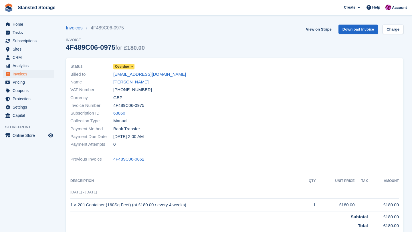
click at [133, 66] on icon at bounding box center [131, 66] width 3 height 3
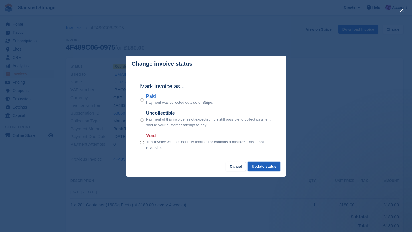
click at [262, 169] on button "Update status" at bounding box center [264, 166] width 33 height 9
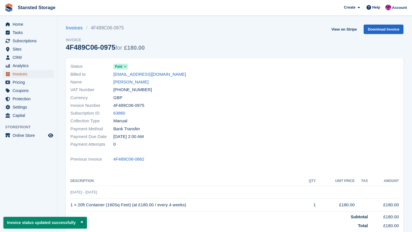
click at [44, 75] on span "Invoices" at bounding box center [30, 74] width 34 height 8
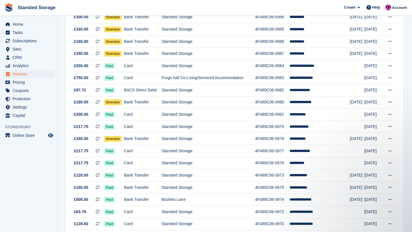
scroll to position [387, 0]
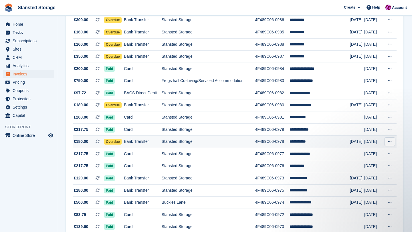
click at [167, 144] on td "Stansted Storage" at bounding box center [209, 142] width 94 height 12
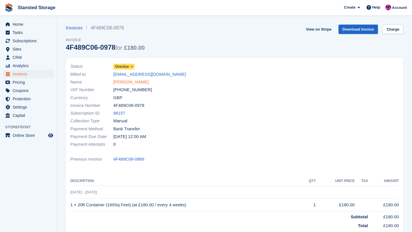
click at [130, 84] on link "[PERSON_NAME]" at bounding box center [130, 82] width 35 height 7
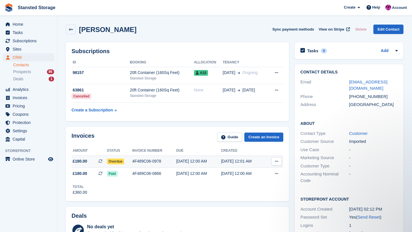
click at [160, 162] on div "4F489C06-0978" at bounding box center [154, 162] width 44 height 6
click at [170, 163] on div "4F489C06-0978" at bounding box center [154, 162] width 44 height 6
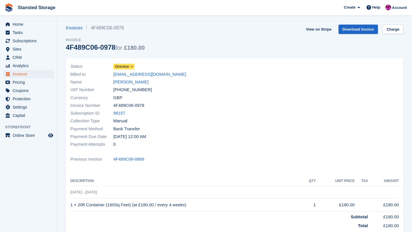
click at [133, 68] on icon at bounding box center [131, 66] width 3 height 3
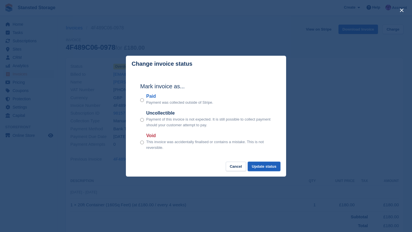
click at [255, 167] on button "Update status" at bounding box center [264, 166] width 33 height 9
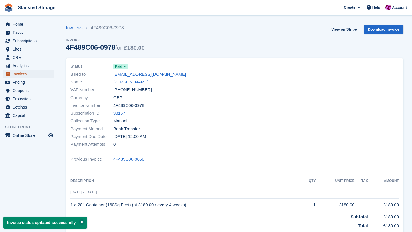
click at [38, 73] on span "Invoices" at bounding box center [30, 74] width 34 height 8
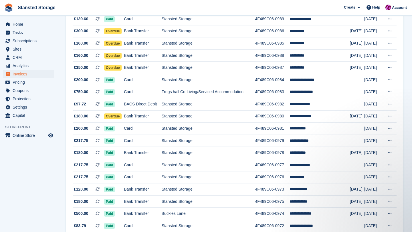
scroll to position [366, 0]
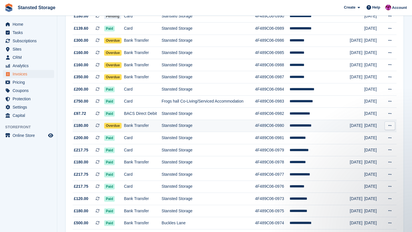
click at [173, 127] on td "Stansted Storage" at bounding box center [209, 126] width 94 height 12
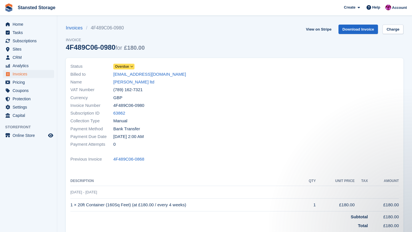
click at [133, 68] on icon at bounding box center [131, 66] width 3 height 3
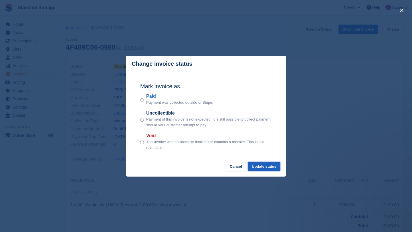
click at [274, 167] on button "Update status" at bounding box center [264, 166] width 33 height 9
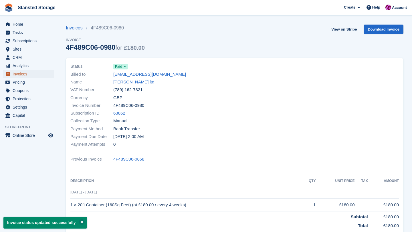
click at [52, 75] on link "Invoices" at bounding box center [28, 74] width 51 height 8
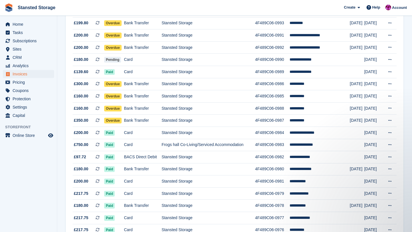
scroll to position [322, 0]
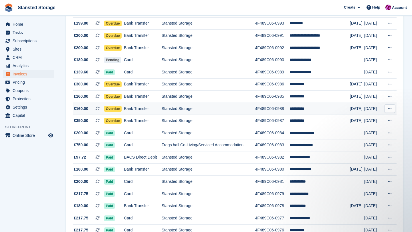
click at [231, 110] on td "Stansted Storage" at bounding box center [209, 109] width 94 height 12
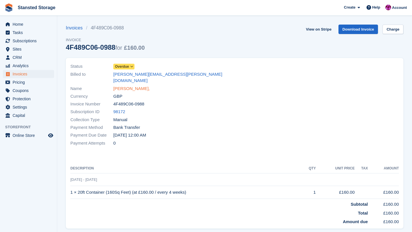
click at [123, 86] on link "[PERSON_NAME]," at bounding box center [131, 89] width 37 height 7
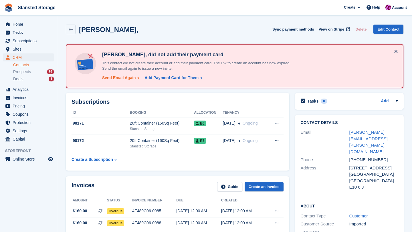
click at [123, 79] on div "Send Email Again" at bounding box center [119, 78] width 34 height 6
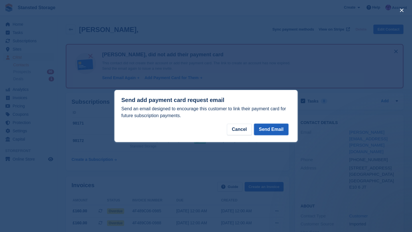
click at [264, 129] on button "Send Email" at bounding box center [271, 129] width 34 height 11
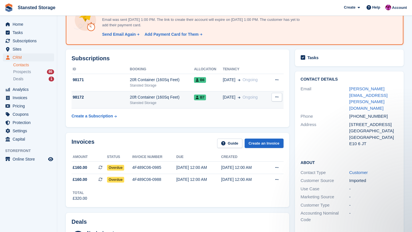
scroll to position [48, 0]
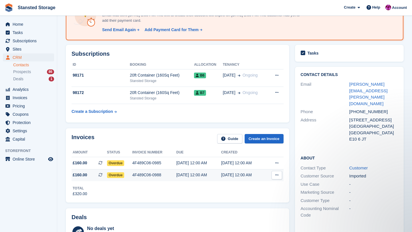
click at [213, 175] on div "[DATE] 12:00 AM" at bounding box center [198, 175] width 45 height 6
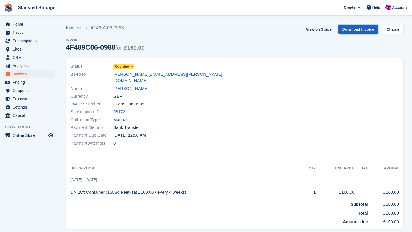
click at [350, 31] on link "Download Invoice" at bounding box center [359, 29] width 40 height 9
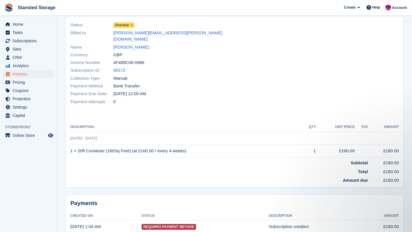
scroll to position [44, 0]
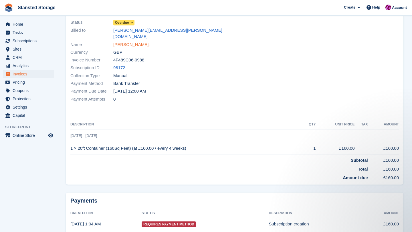
click at [128, 42] on link "[PERSON_NAME]," at bounding box center [131, 45] width 37 height 7
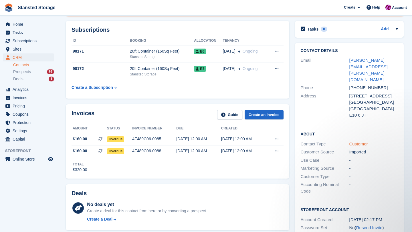
click at [357, 142] on link "Customer" at bounding box center [359, 144] width 19 height 5
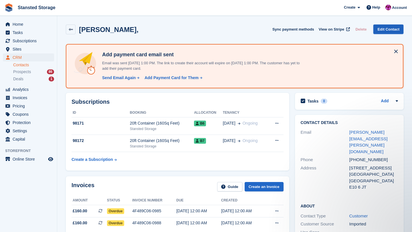
click at [388, 27] on link "Edit Contact" at bounding box center [389, 29] width 30 height 9
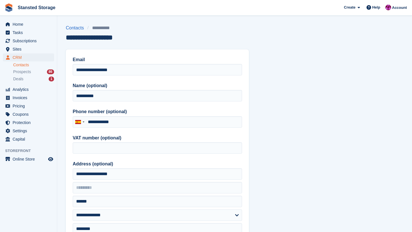
type input "**********"
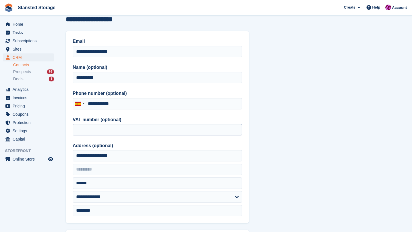
scroll to position [28, 0]
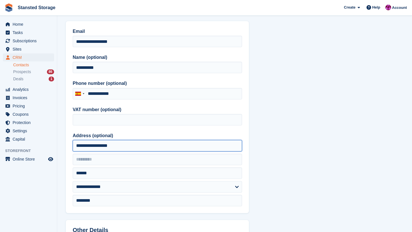
click at [129, 147] on input "**********" at bounding box center [157, 145] width 169 height 11
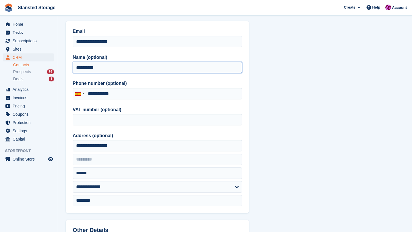
click at [108, 69] on input "**********" at bounding box center [157, 67] width 169 height 11
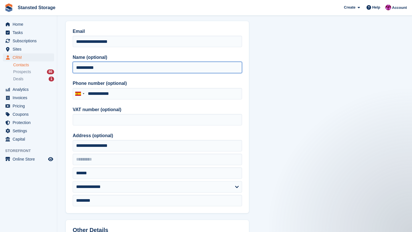
scroll to position [0, 0]
type input "**********"
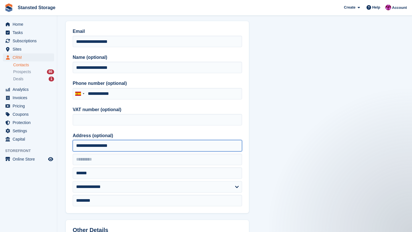
click at [118, 149] on input "**********" at bounding box center [157, 145] width 169 height 11
type input "*"
type input "**********"
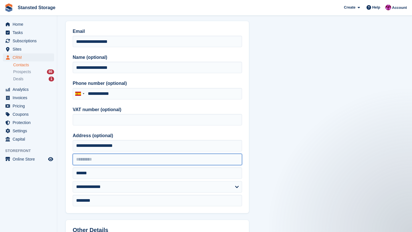
click at [96, 158] on input "text" at bounding box center [157, 159] width 169 height 11
type input "**********"
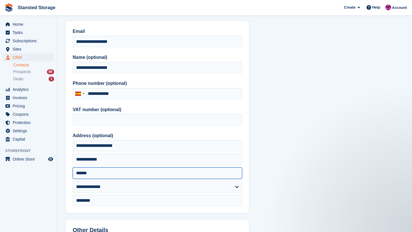
click at [93, 174] on input "******" at bounding box center [157, 173] width 169 height 11
type input "*"
type input "**********"
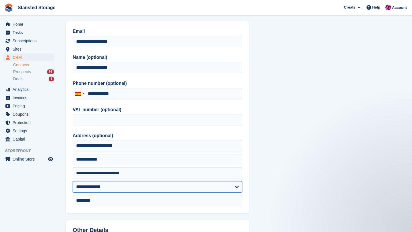
click at [111, 188] on select "**********" at bounding box center [157, 186] width 169 height 11
select select "**"
click at [73, 181] on select "**********" at bounding box center [157, 186] width 169 height 11
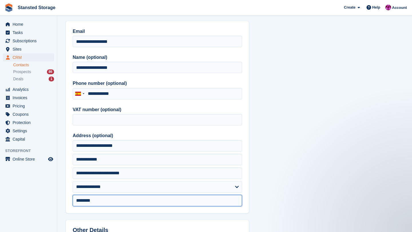
click at [99, 201] on input "********" at bounding box center [157, 200] width 169 height 11
type input "*"
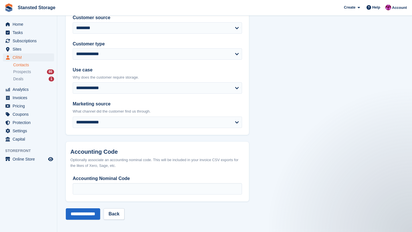
scroll to position [255, 0]
type input "*****"
click at [97, 215] on input "**********" at bounding box center [83, 213] width 34 height 11
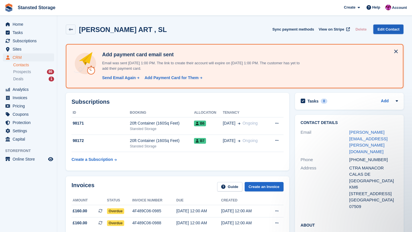
click at [386, 29] on link "Edit Contact" at bounding box center [389, 29] width 30 height 9
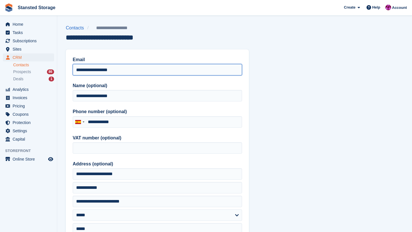
click at [120, 67] on input "**********" at bounding box center [157, 69] width 169 height 11
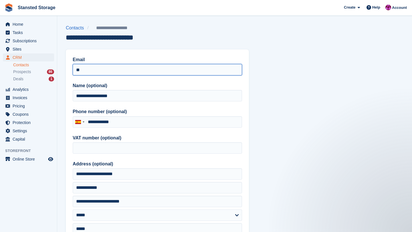
type input "*"
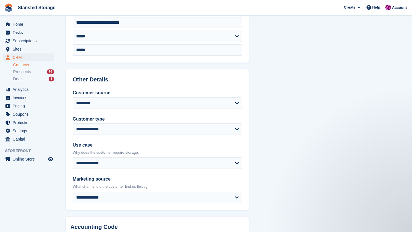
scroll to position [255, 0]
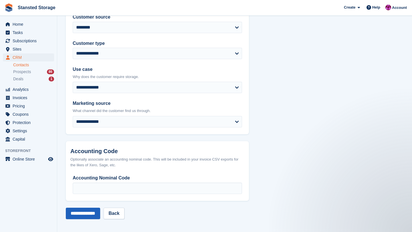
type input "**********"
click at [89, 211] on input "**********" at bounding box center [83, 213] width 34 height 11
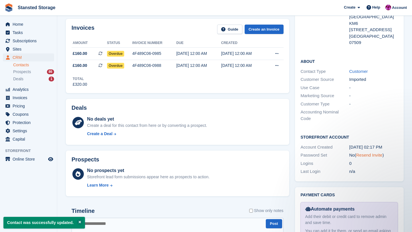
click at [364, 153] on link "Resend Invite" at bounding box center [369, 155] width 26 height 5
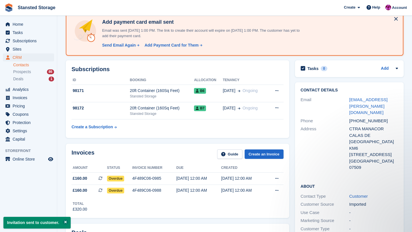
scroll to position [40, 0]
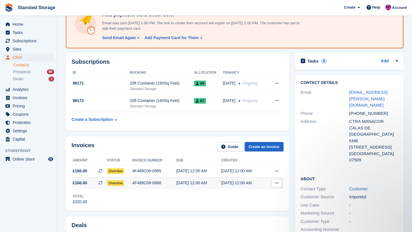
click at [198, 183] on div "[DATE] 12:00 AM" at bounding box center [198, 183] width 45 height 6
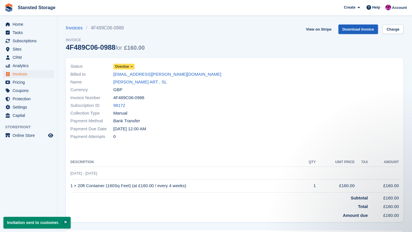
click at [348, 29] on link "Download Invoice" at bounding box center [359, 29] width 40 height 9
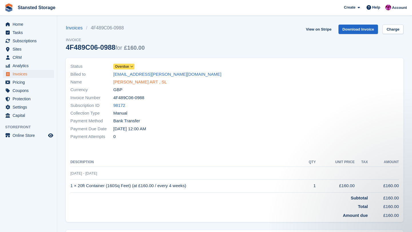
click at [126, 82] on link "[PERSON_NAME] ART , SL" at bounding box center [140, 82] width 54 height 7
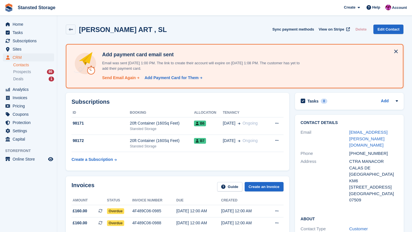
click at [128, 79] on div "Send Email Again" at bounding box center [119, 78] width 34 height 6
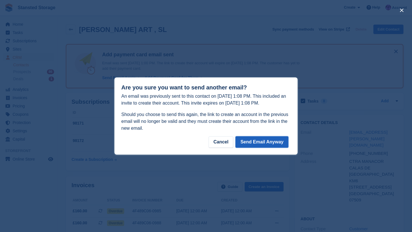
click at [256, 143] on button "Send Email Anyway" at bounding box center [262, 142] width 53 height 11
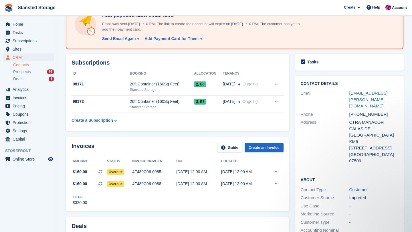
scroll to position [40, 0]
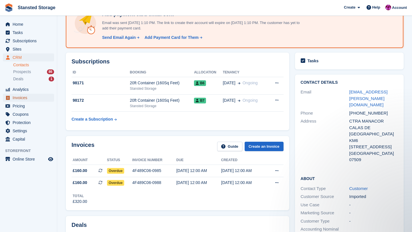
click at [27, 98] on span "Invoices" at bounding box center [30, 98] width 34 height 8
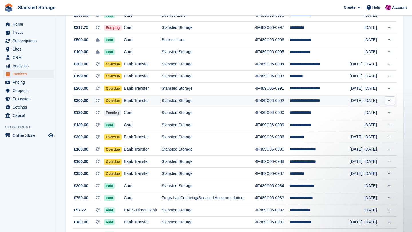
click at [181, 99] on td "Stansted Storage" at bounding box center [209, 101] width 94 height 12
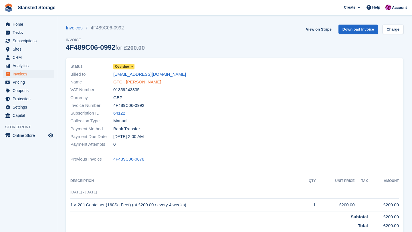
click at [149, 84] on link "GTC . [PERSON_NAME]" at bounding box center [137, 82] width 48 height 7
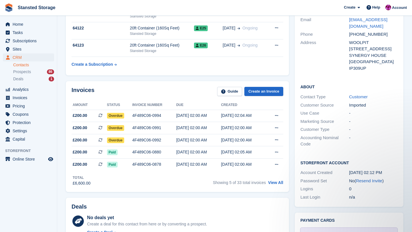
scroll to position [112, 0]
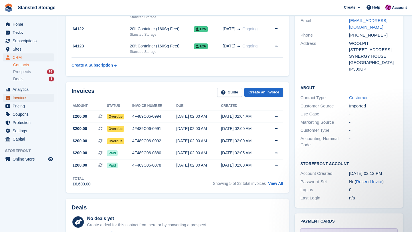
click at [18, 98] on span "Invoices" at bounding box center [30, 98] width 34 height 8
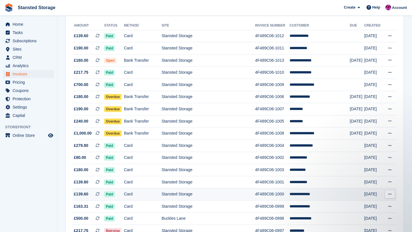
scroll to position [66, 0]
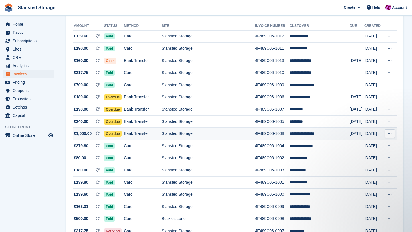
click at [170, 134] on td "Stansted Storage" at bounding box center [209, 134] width 94 height 12
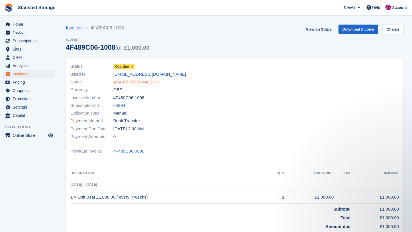
click at [151, 84] on link "ASA PERFORMACE UK" at bounding box center [136, 82] width 47 height 7
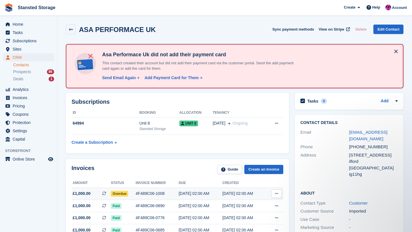
click at [161, 194] on div "4F489C06-1008" at bounding box center [157, 194] width 43 height 6
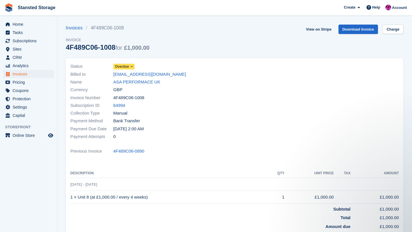
click at [132, 67] on icon at bounding box center [131, 66] width 3 height 3
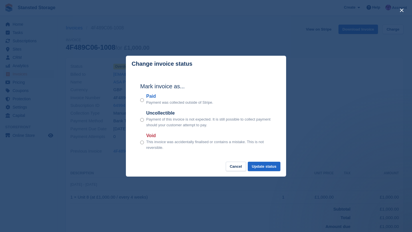
click at [120, 157] on div "close" at bounding box center [206, 116] width 412 height 232
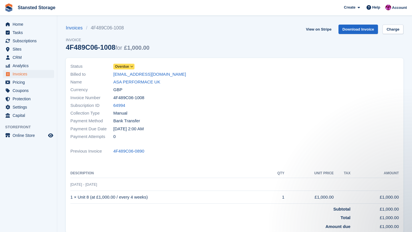
click at [133, 67] on icon at bounding box center [131, 66] width 3 height 3
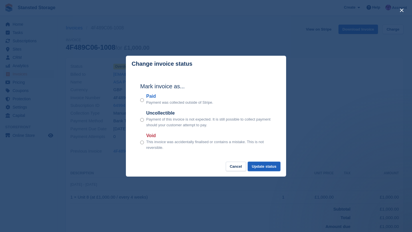
click at [258, 166] on button "Update status" at bounding box center [264, 166] width 33 height 9
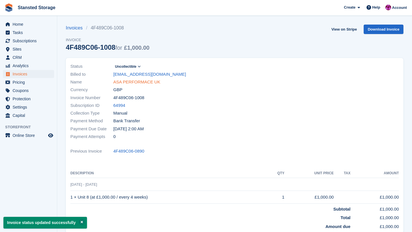
click at [142, 82] on link "ASA PERFORMACE UK" at bounding box center [136, 82] width 47 height 7
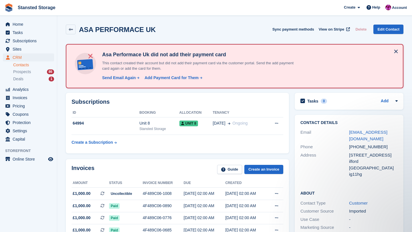
click at [397, 51] on button at bounding box center [396, 51] width 9 height 9
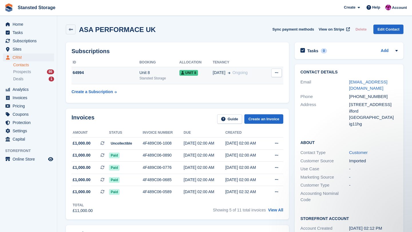
click at [244, 75] on span "Ongoing" at bounding box center [240, 72] width 15 height 5
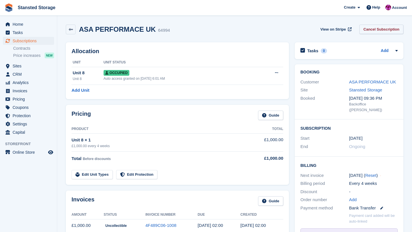
click at [372, 28] on link "Cancel Subscription" at bounding box center [382, 29] width 44 height 9
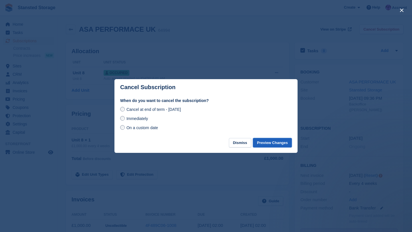
click at [268, 144] on button "Preview Changes" at bounding box center [272, 142] width 39 height 9
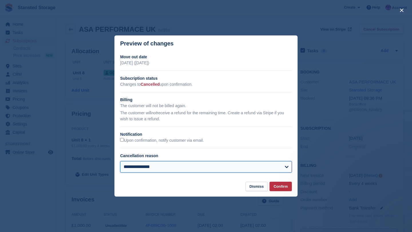
click at [280, 168] on select "**********" at bounding box center [206, 166] width 172 height 11
select select "**********"
click at [120, 161] on select "**********" at bounding box center [206, 166] width 172 height 11
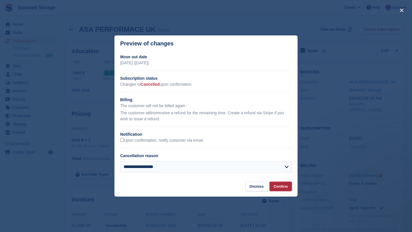
click at [275, 186] on button "Confirm" at bounding box center [281, 186] width 22 height 9
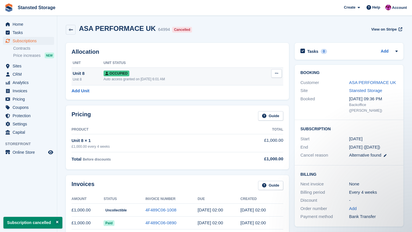
click at [277, 76] on button at bounding box center [276, 73] width 11 height 9
click at [254, 102] on p "Deallocate" at bounding box center [255, 104] width 50 height 7
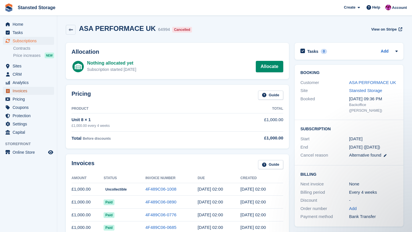
click at [30, 91] on span "Invoices" at bounding box center [30, 91] width 34 height 8
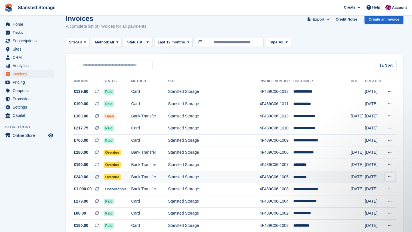
click at [168, 179] on td "Bank Transfer" at bounding box center [149, 177] width 37 height 12
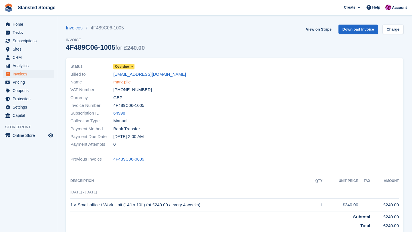
click at [130, 81] on link "mark pile" at bounding box center [121, 82] width 17 height 7
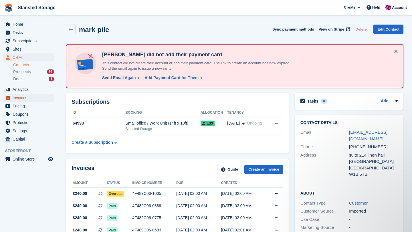
click at [26, 100] on span "Invoices" at bounding box center [30, 98] width 34 height 8
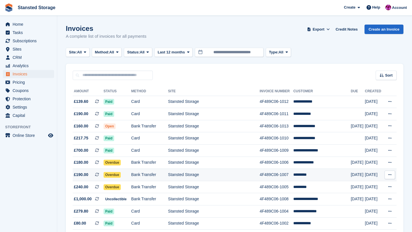
click at [139, 173] on td "Bank Transfer" at bounding box center [149, 175] width 37 height 12
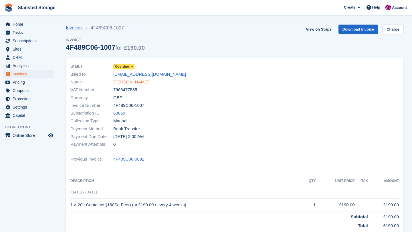
click at [129, 84] on link "[PERSON_NAME]" at bounding box center [130, 82] width 35 height 7
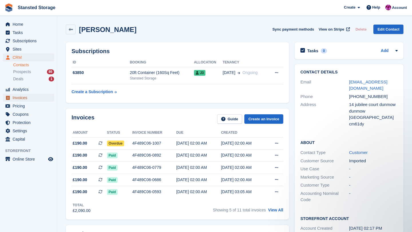
click at [17, 99] on span "Invoices" at bounding box center [30, 98] width 34 height 8
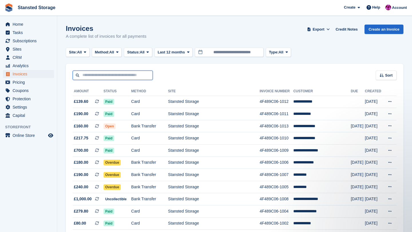
click at [95, 75] on input "text" at bounding box center [113, 75] width 80 height 9
type input "***"
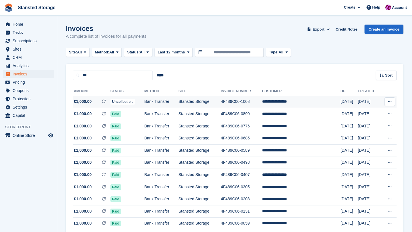
click at [163, 104] on td "Bank Transfer" at bounding box center [161, 102] width 34 height 12
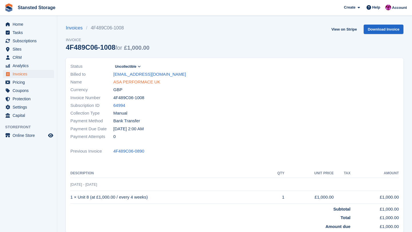
click at [147, 79] on link "ASA PERFORMACE UK" at bounding box center [136, 82] width 47 height 7
